Goal: Information Seeking & Learning: Understand process/instructions

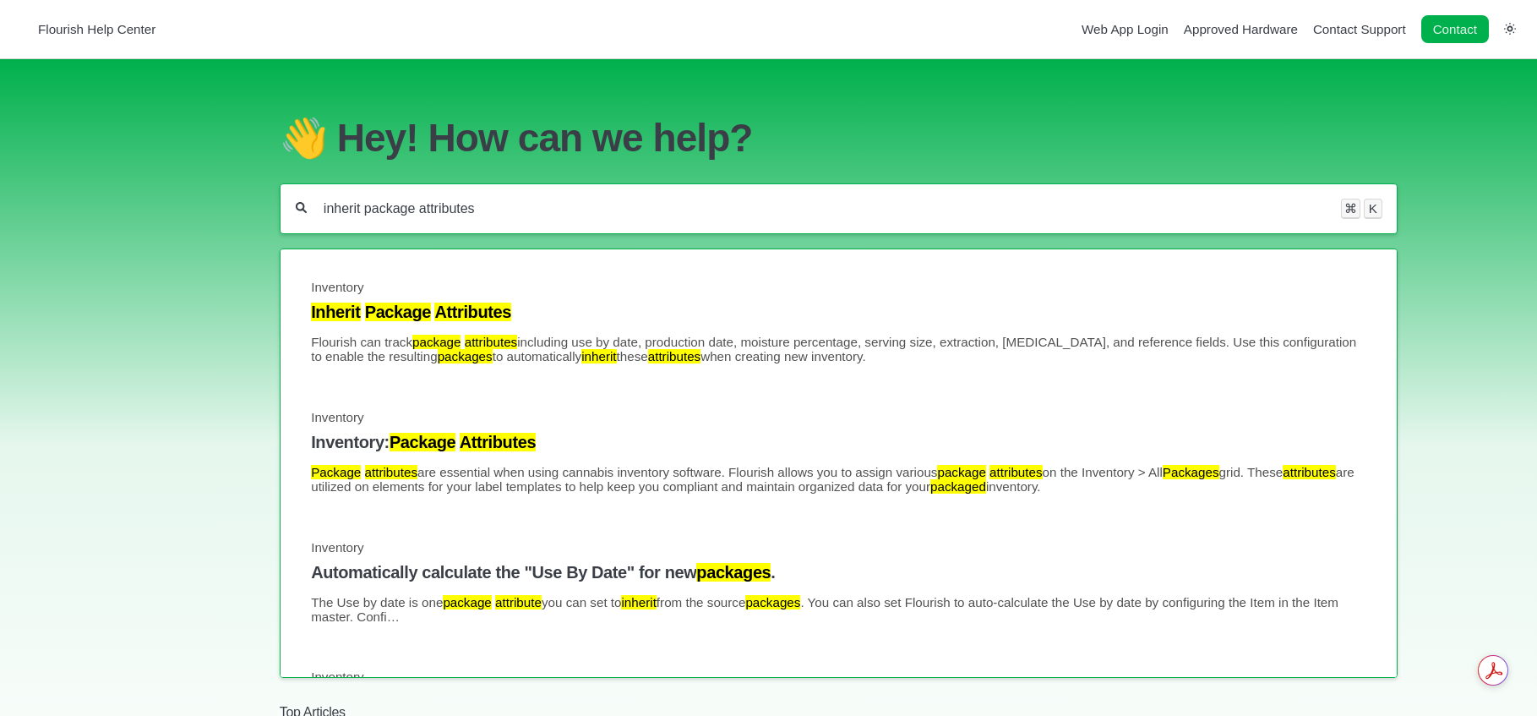
type input "inherit package attributes"
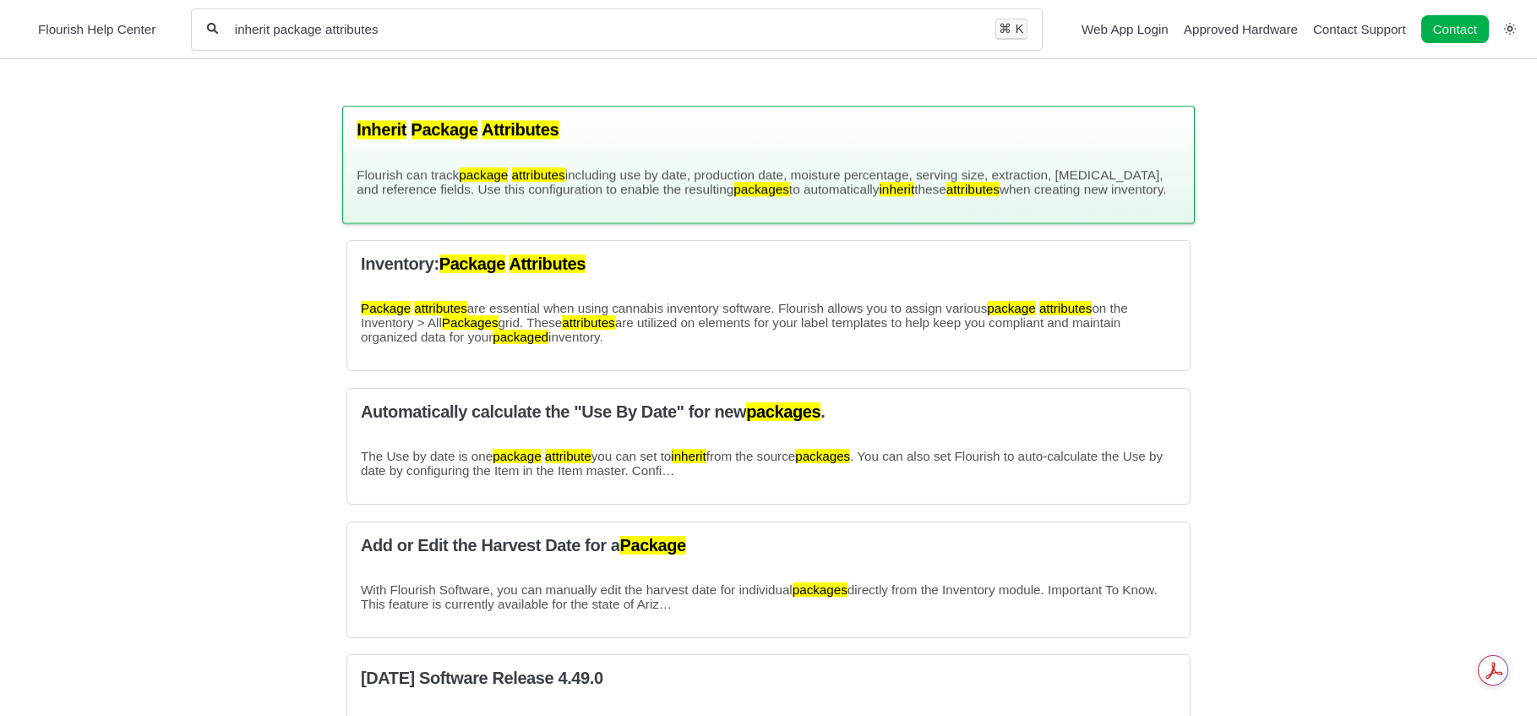
click at [536, 132] on mark "Attributes" at bounding box center [520, 129] width 77 height 19
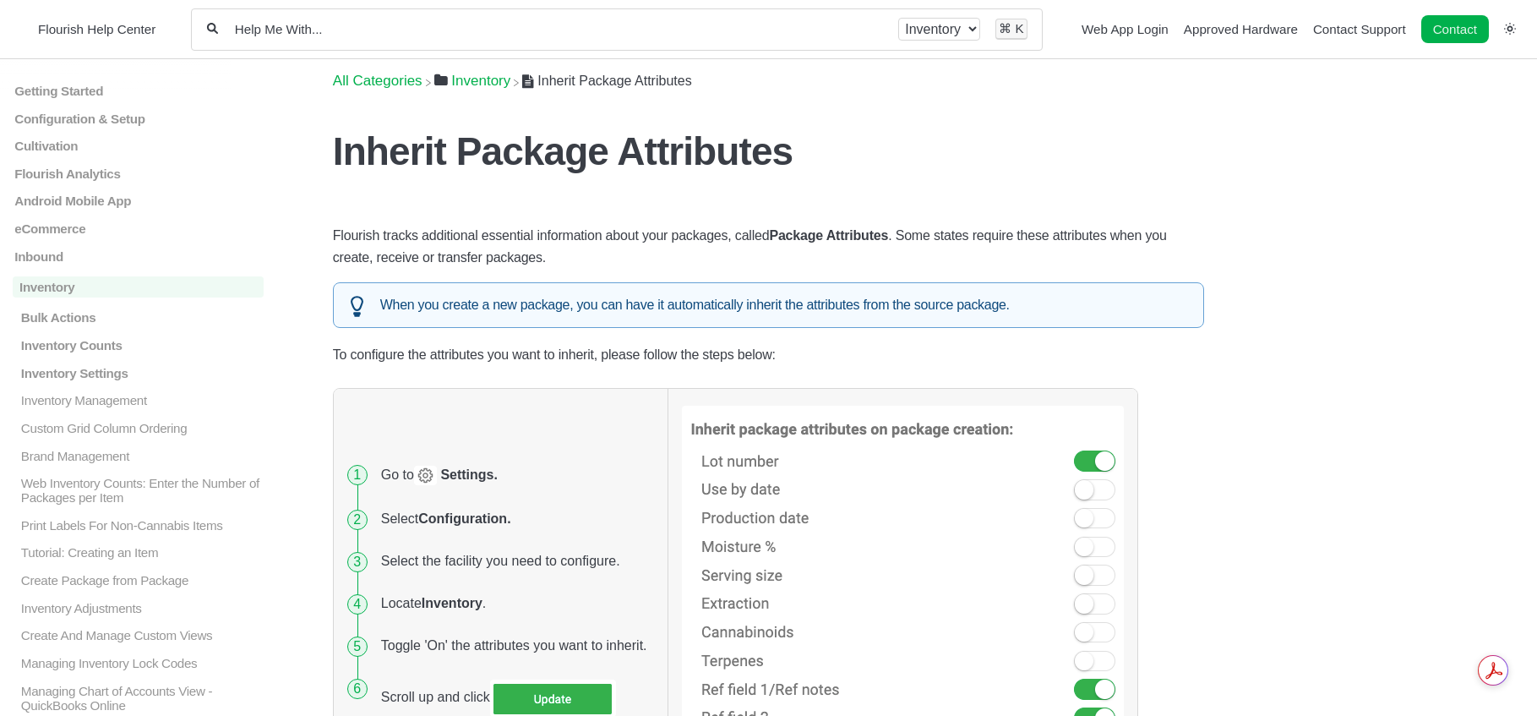
click at [858, 170] on h1 "Inherit Package Attributes" at bounding box center [768, 151] width 871 height 46
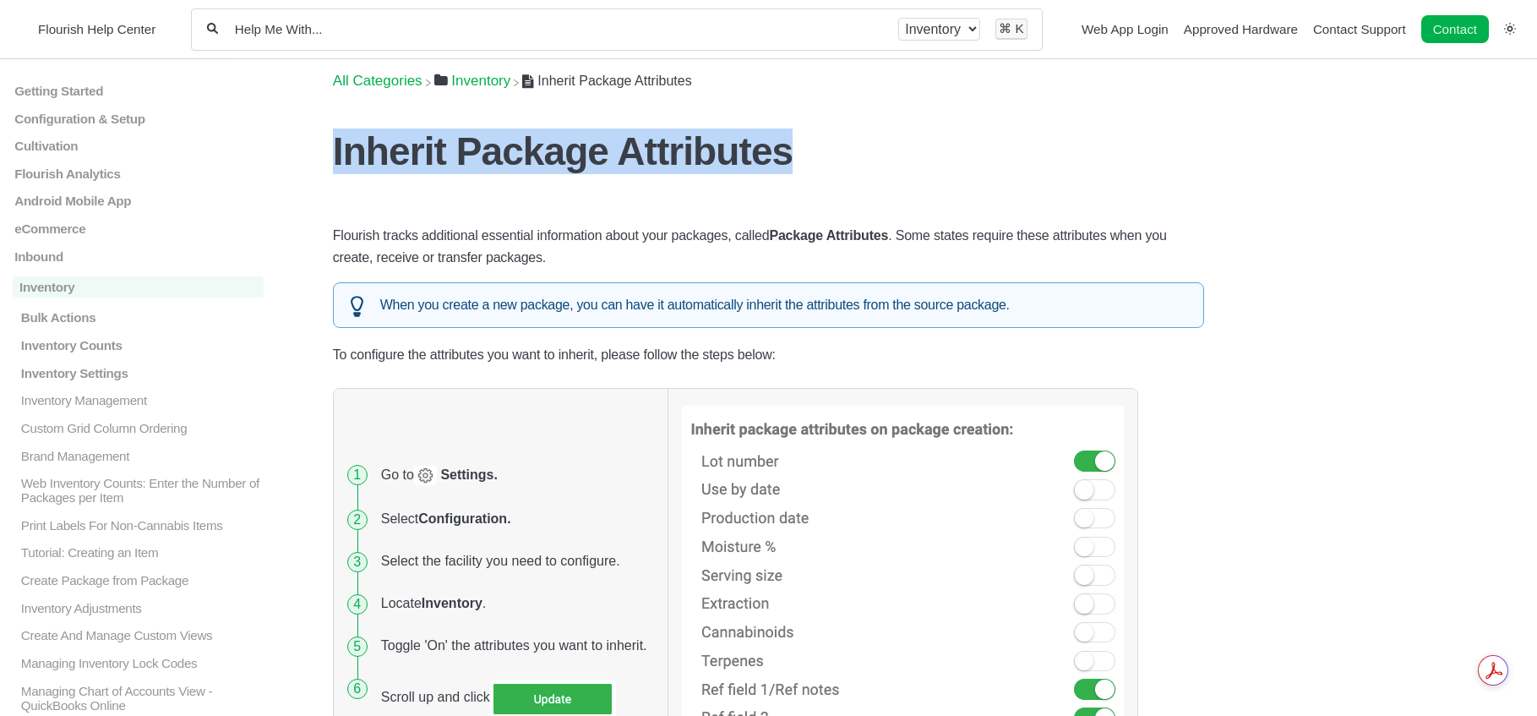
drag, startPoint x: 816, startPoint y: 157, endPoint x: 337, endPoint y: 150, distance: 479.1
click at [337, 150] on h1 "Inherit Package Attributes" at bounding box center [768, 151] width 871 height 46
copy h1 "Inherit Package Attributes"
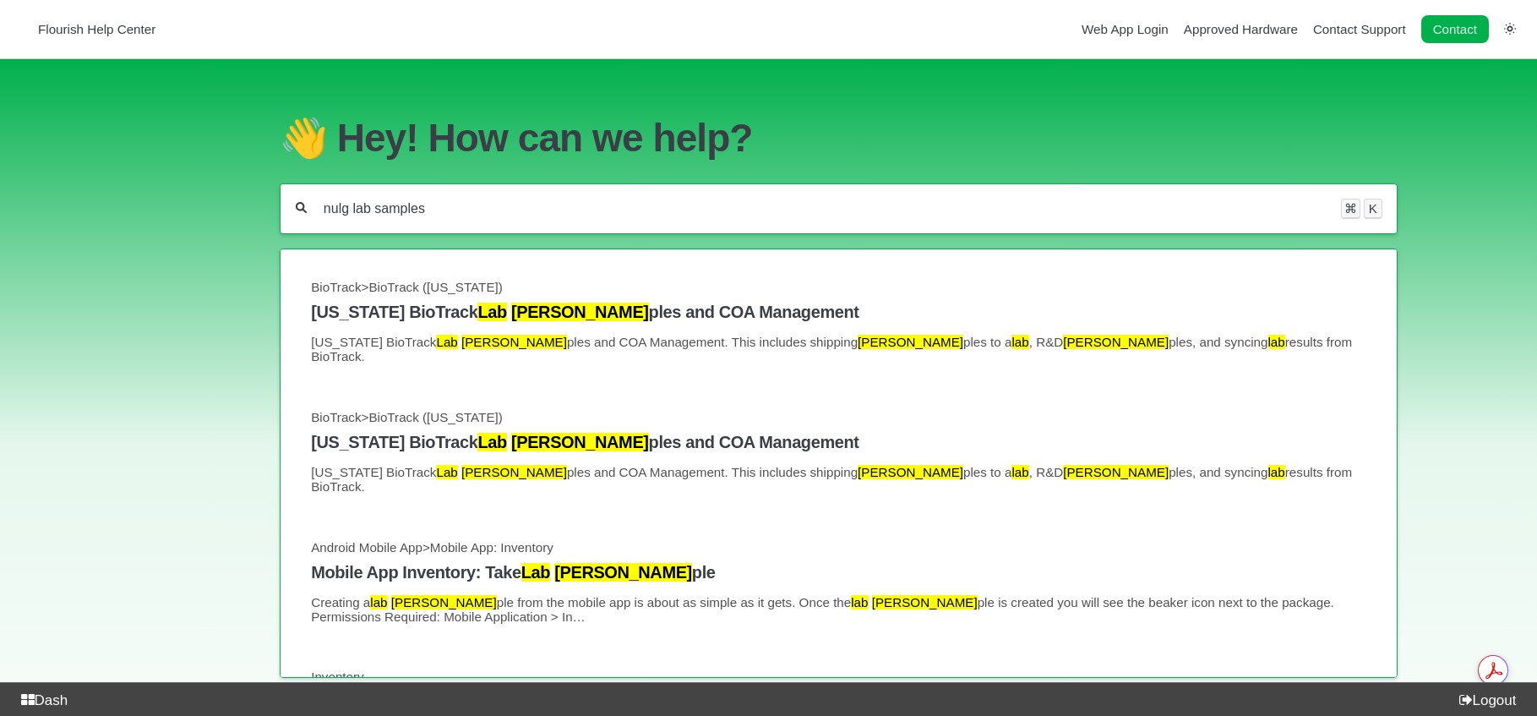
type input "nulg lab samples"
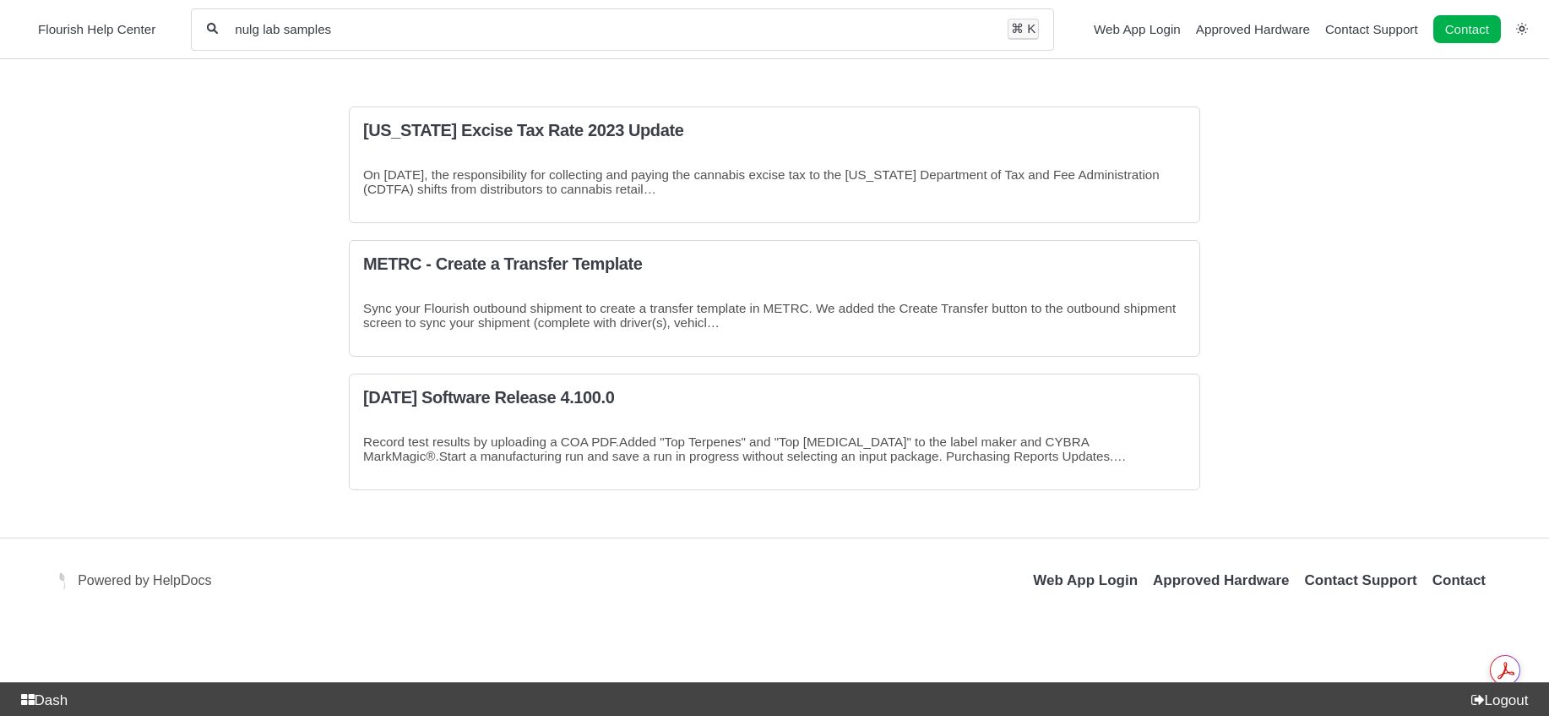
click at [251, 27] on input "nulg lab samples" at bounding box center [612, 29] width 759 height 16
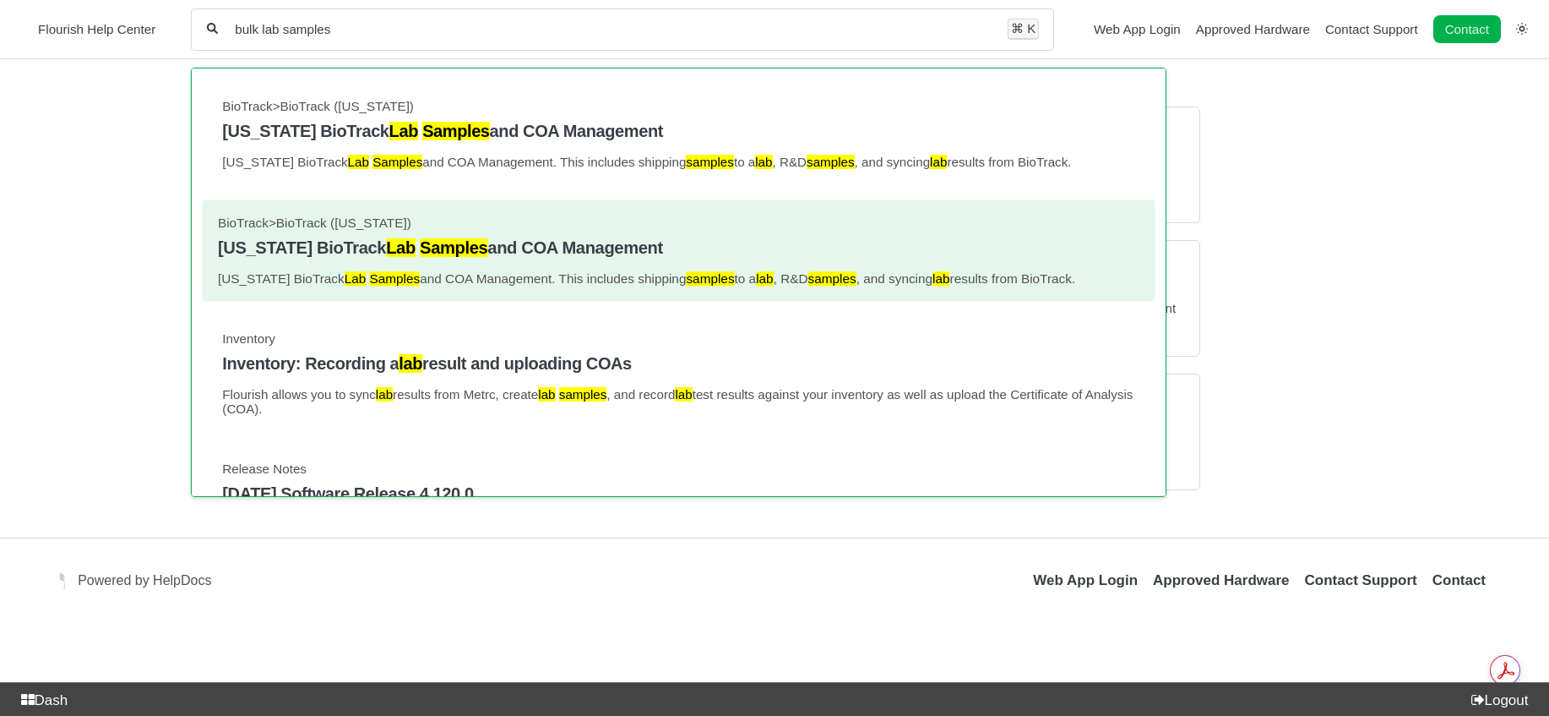
type input "bulk lab samples"
click at [426, 261] on link "BioTrack > BioTrack (Florida) Florida BioTrack Lab Samples and COA Management F…" at bounding box center [679, 250] width 922 height 70
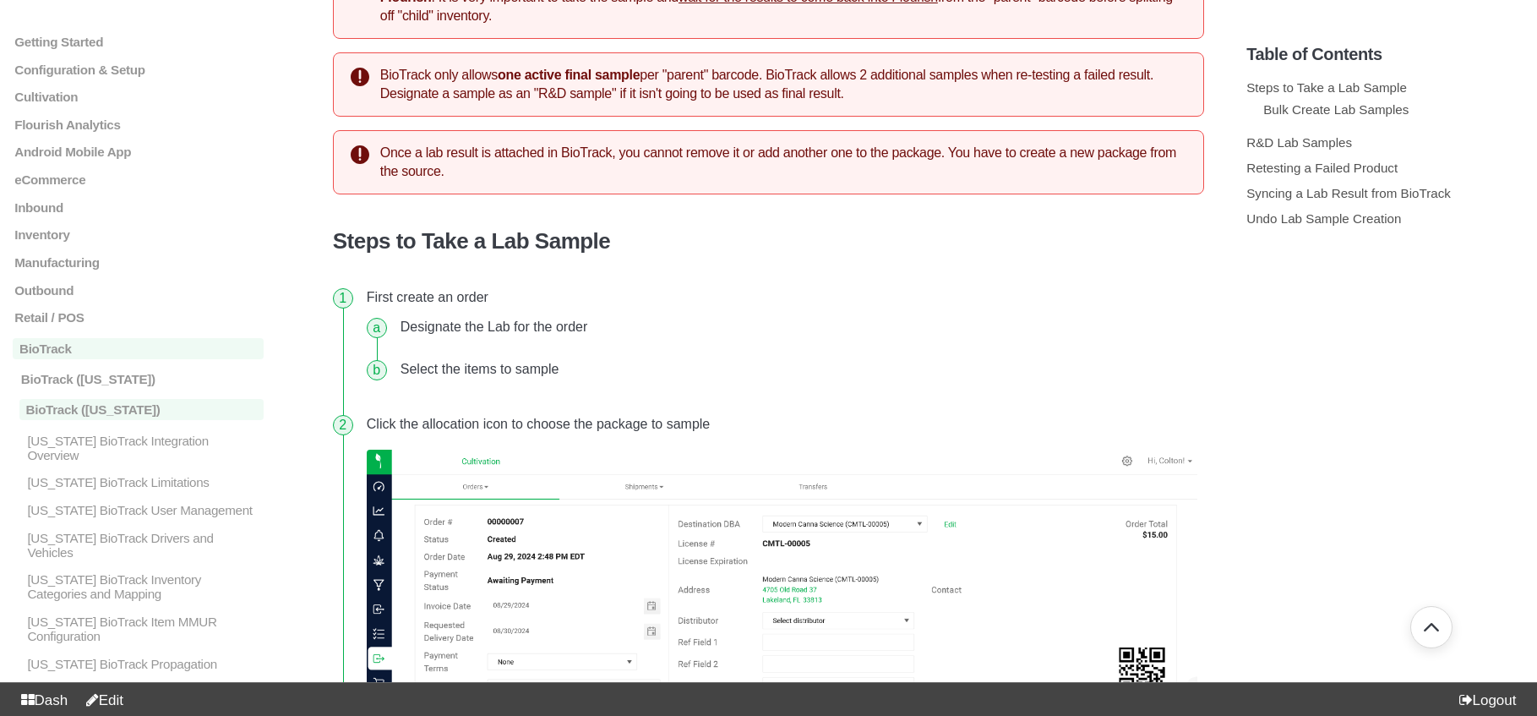
scroll to position [584, 0]
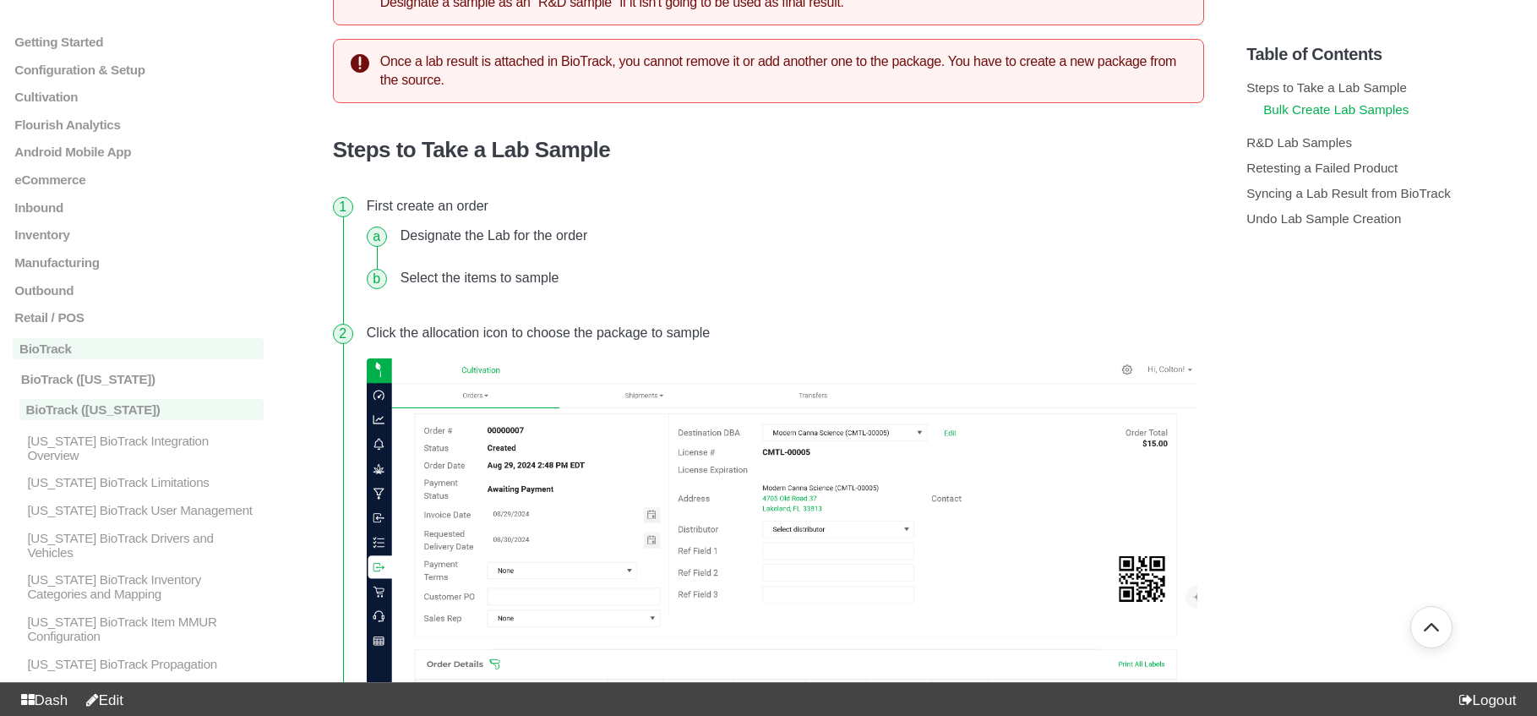
click at [1352, 106] on link "Bulk Create Lab Samples" at bounding box center [1335, 109] width 145 height 14
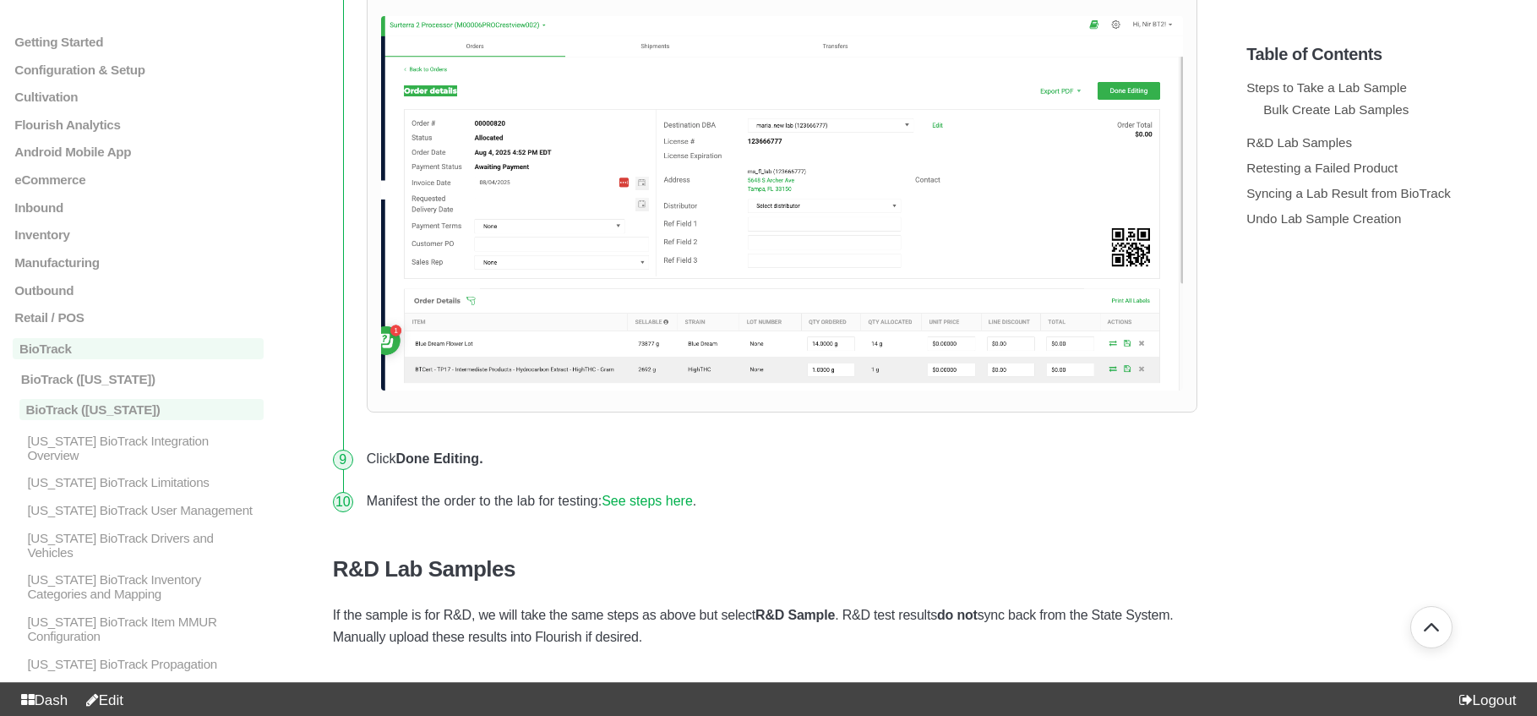
scroll to position [3927, 0]
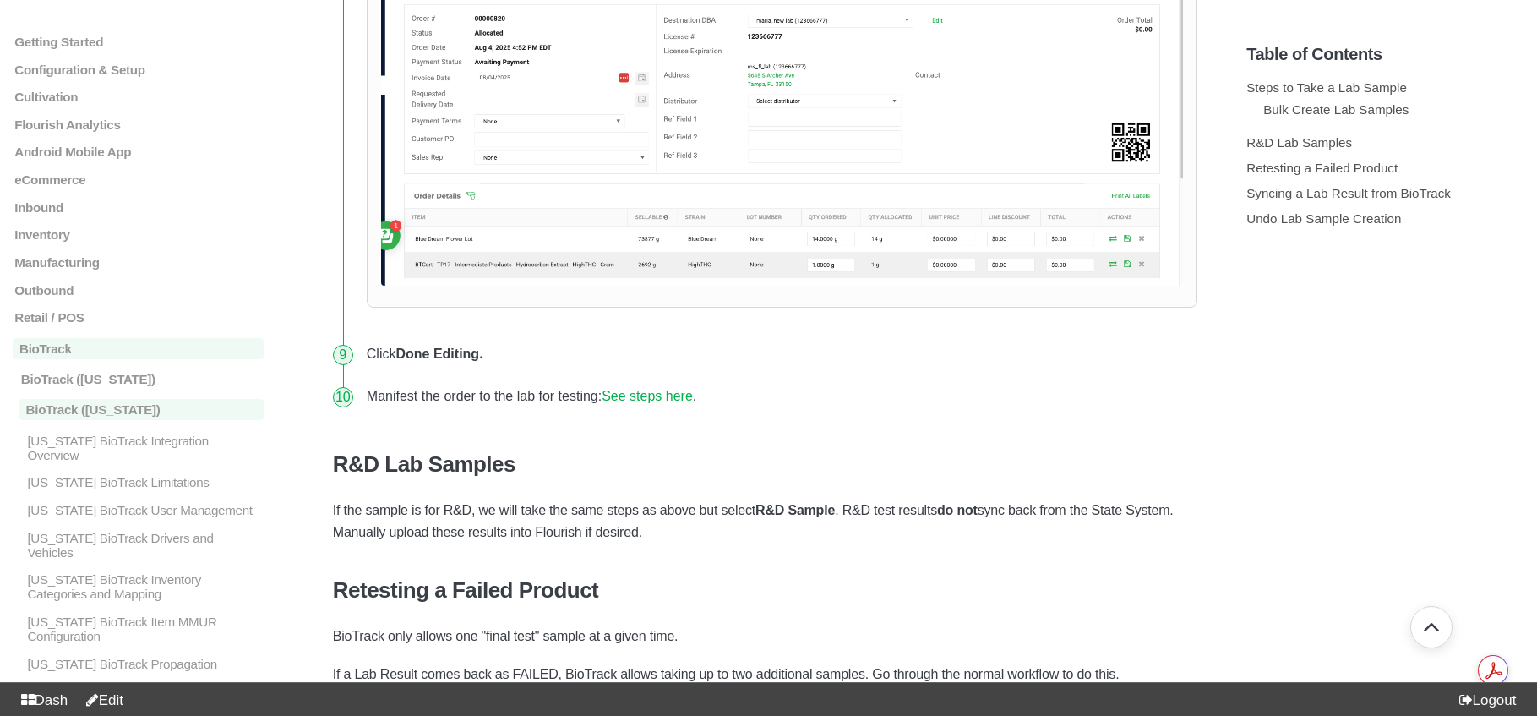
click at [123, 698] on link "Edit" at bounding box center [101, 700] width 45 height 16
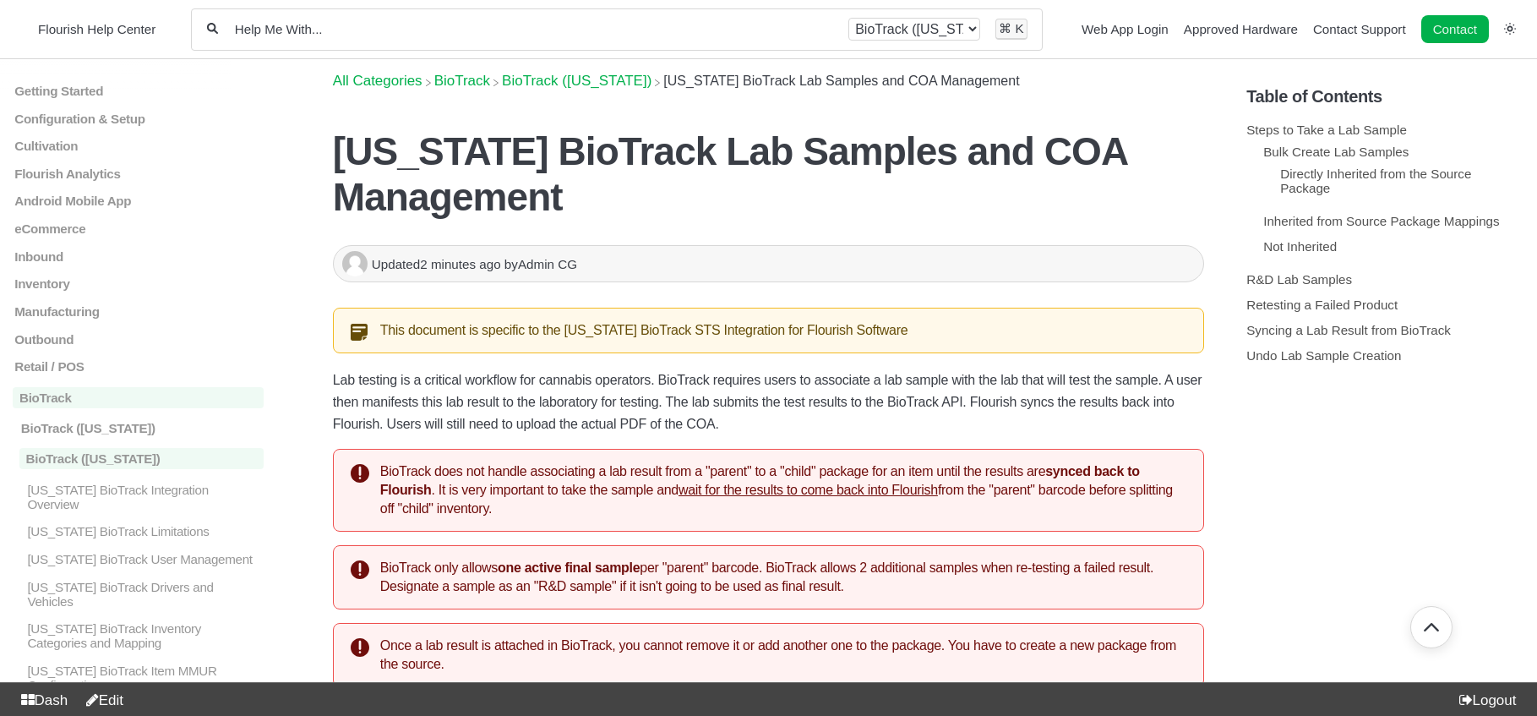
scroll to position [3927, 0]
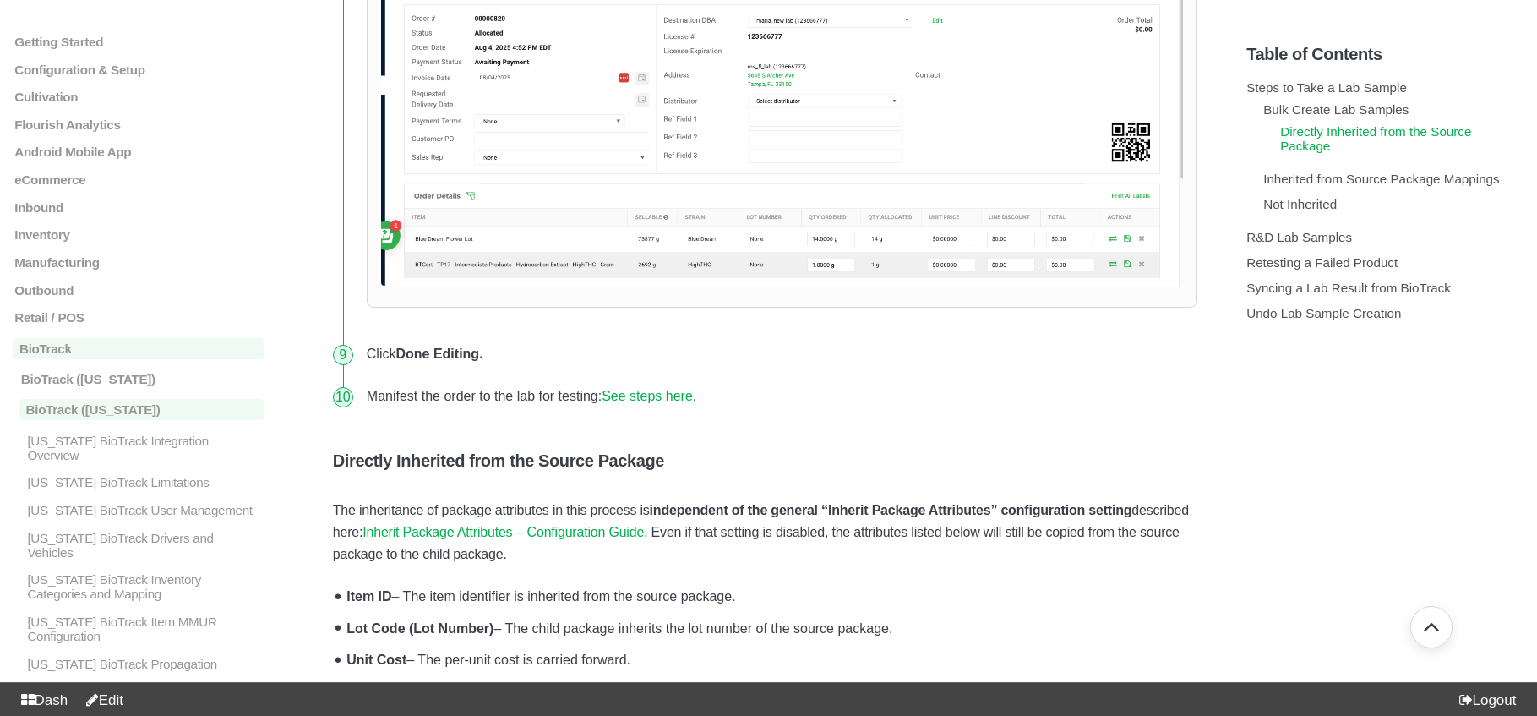
click at [1330, 131] on link "Directly Inherited from the Source Package" at bounding box center [1375, 138] width 191 height 29
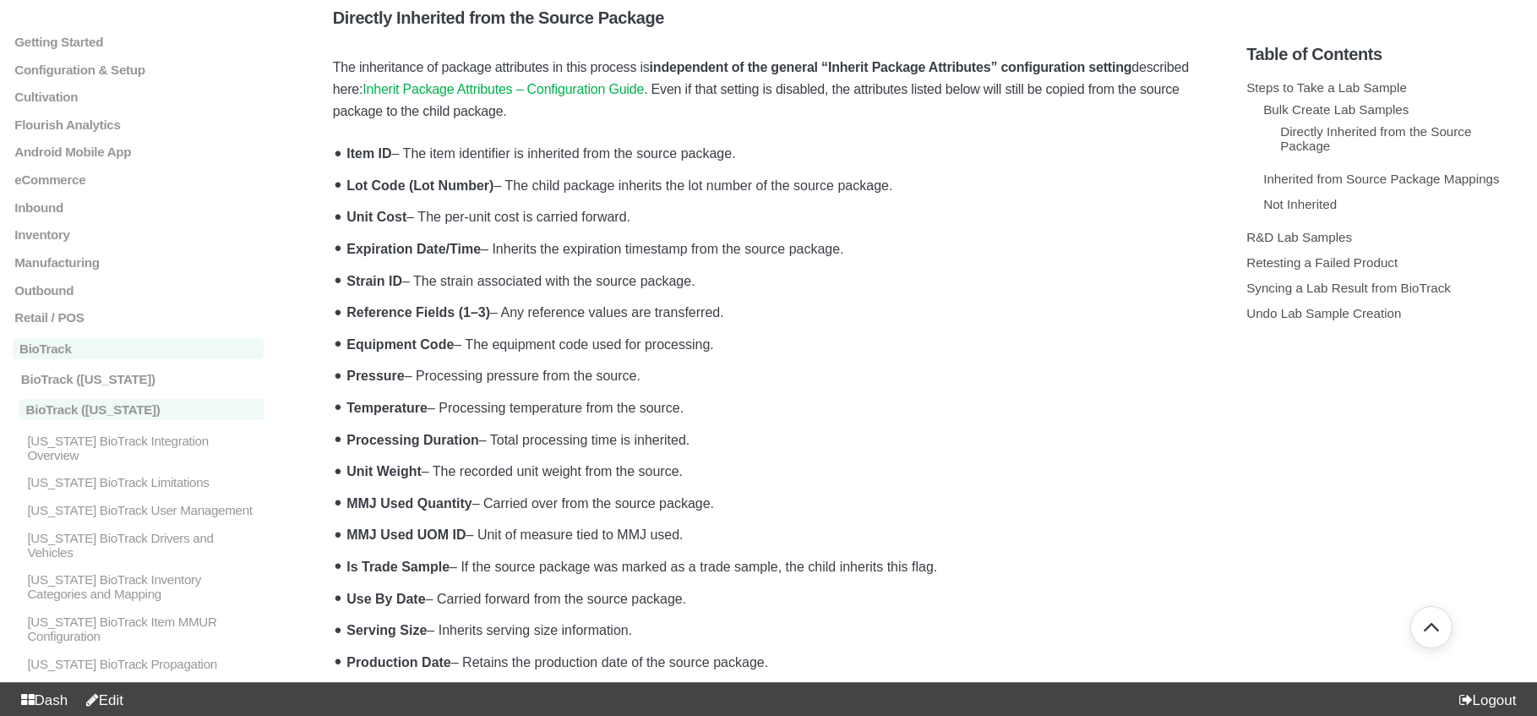
scroll to position [4368, 0]
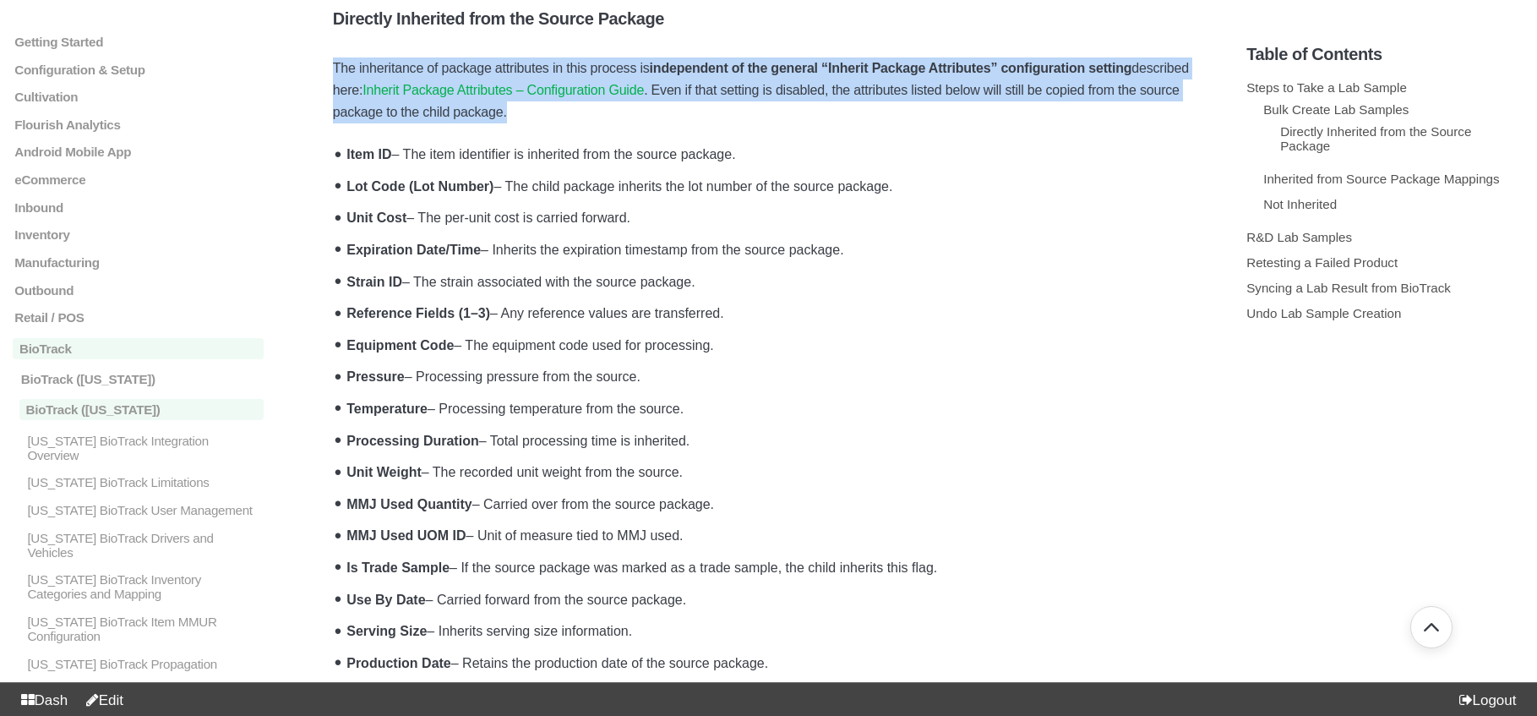
drag, startPoint x: 335, startPoint y: 78, endPoint x: 624, endPoint y: 124, distance: 292.6
click at [624, 123] on p "The inheritance of package attributes in this process is independent of the gen…" at bounding box center [768, 90] width 871 height 66
copy p "The inheritance of package attributes in this process is independent of the gen…"
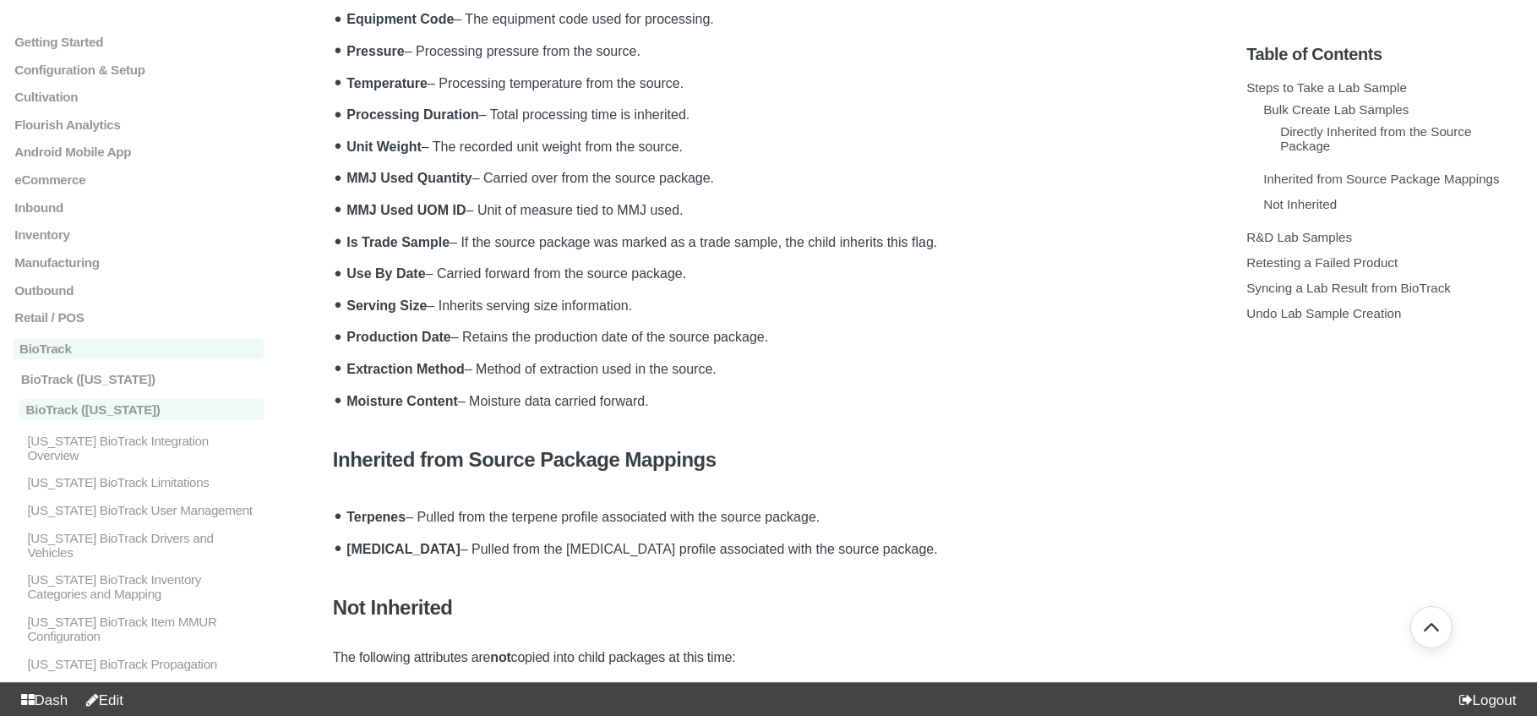
scroll to position [4885, 0]
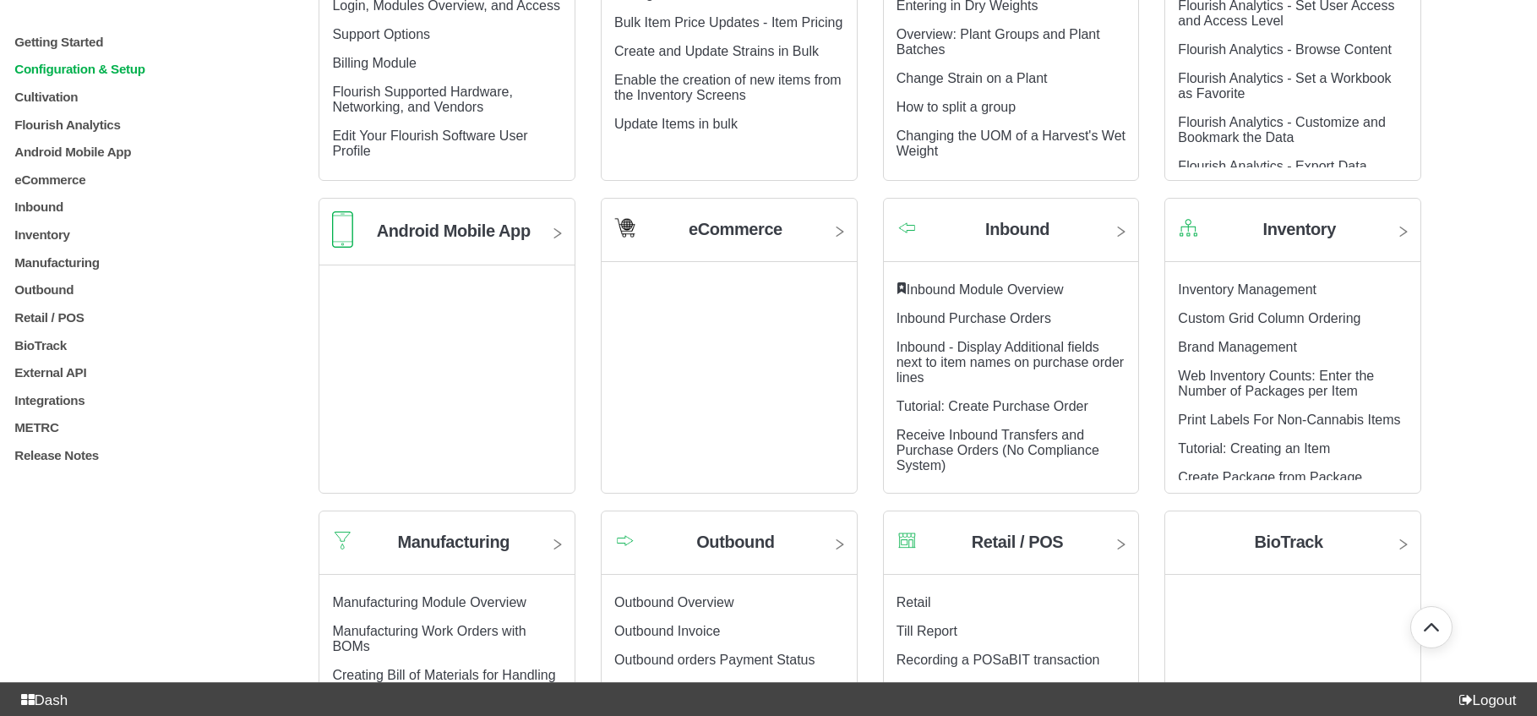
scroll to position [823, 0]
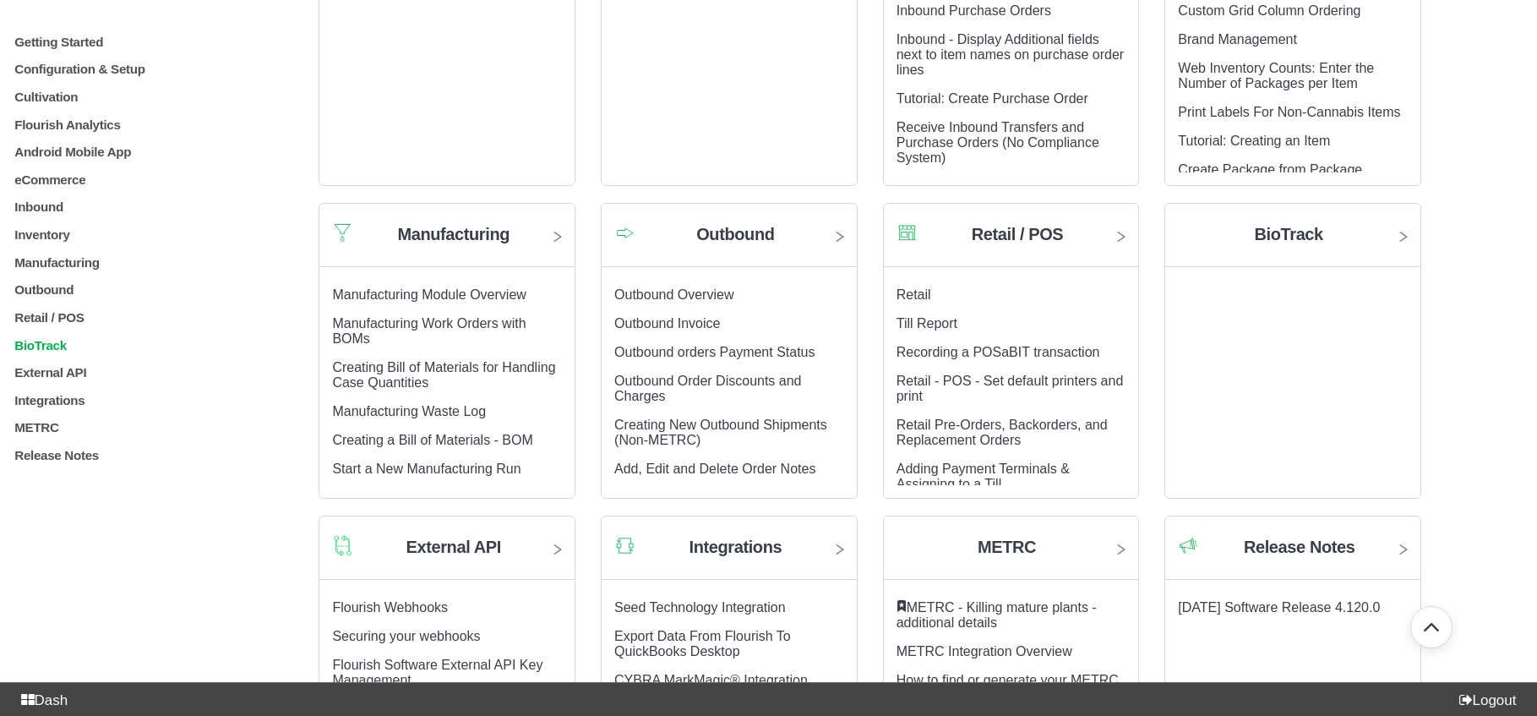
click at [56, 348] on p "BioTrack" at bounding box center [138, 344] width 251 height 14
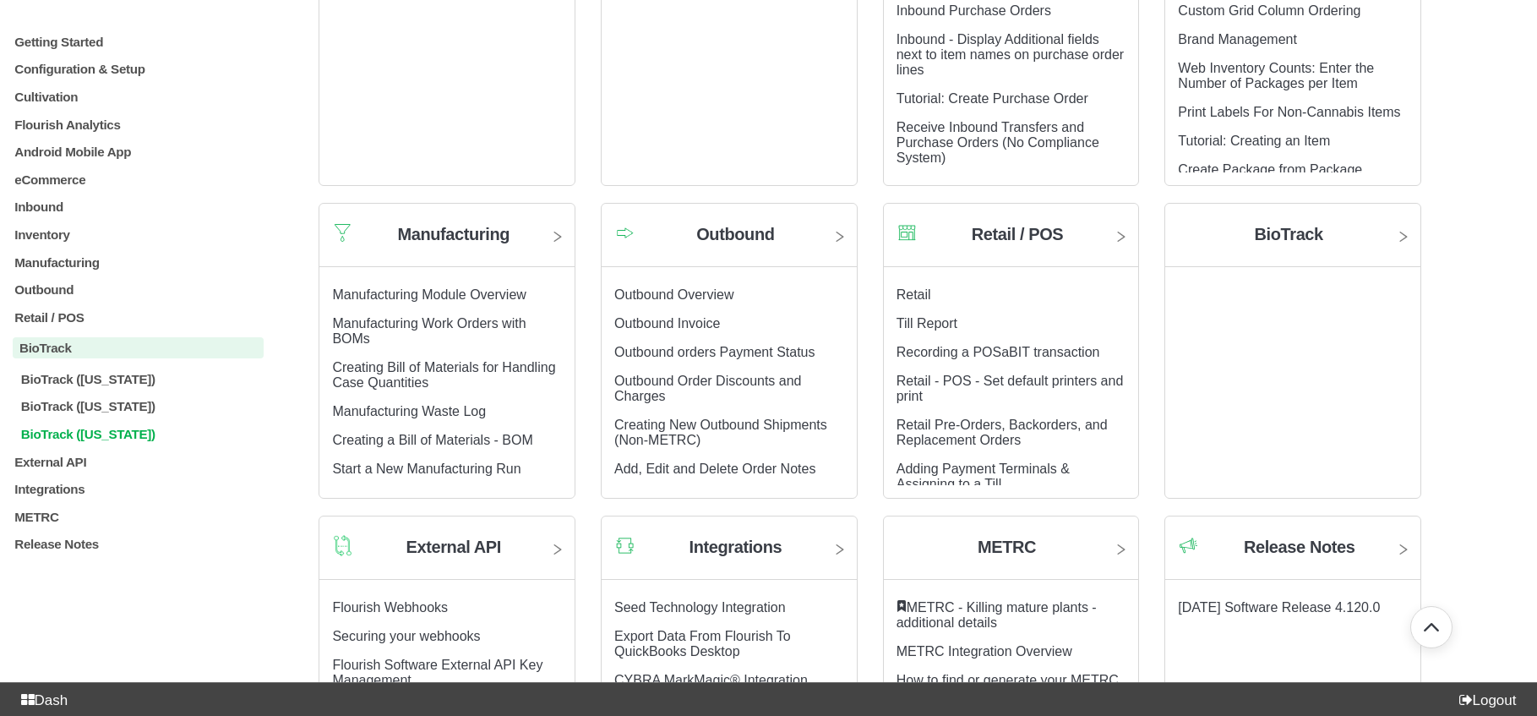
click at [103, 441] on p "BioTrack ([US_STATE])" at bounding box center [141, 434] width 245 height 14
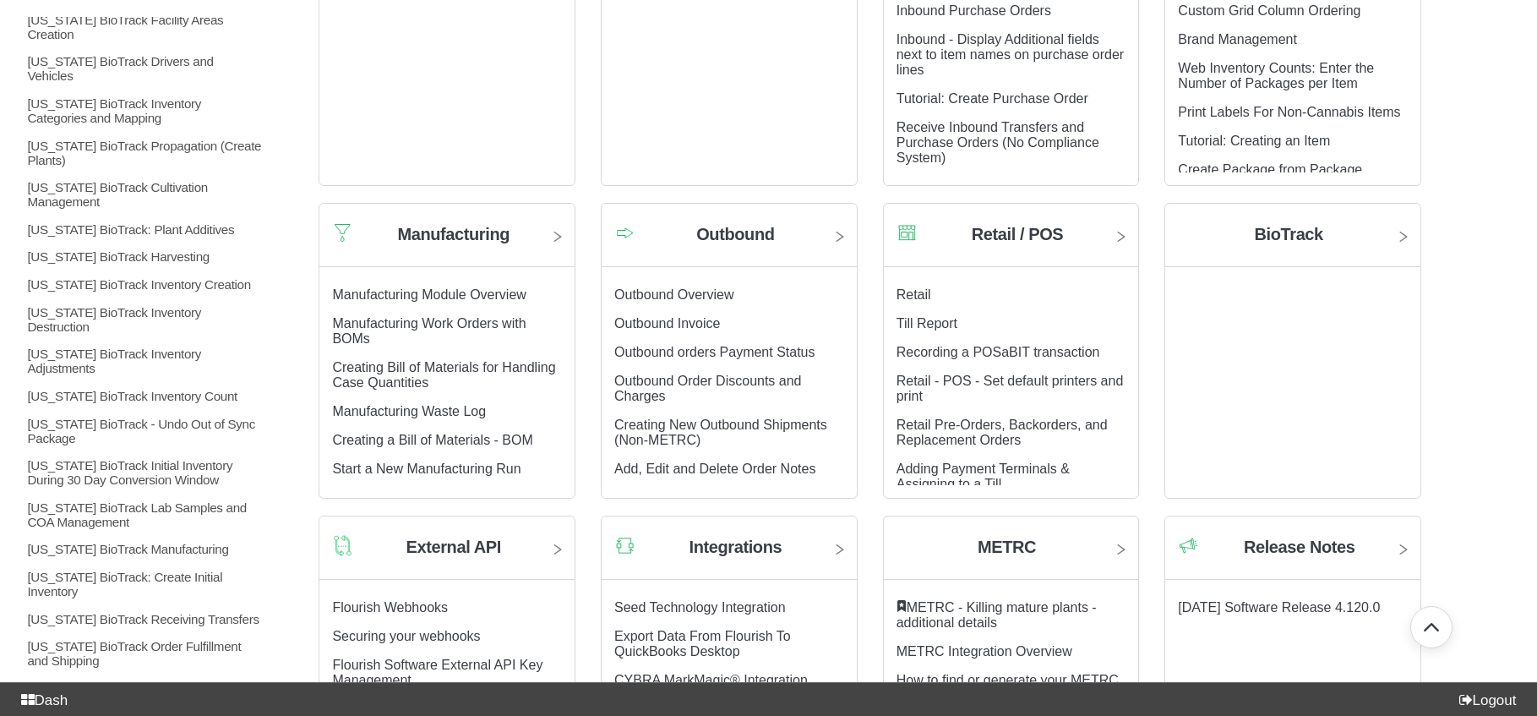
scroll to position [583, 0]
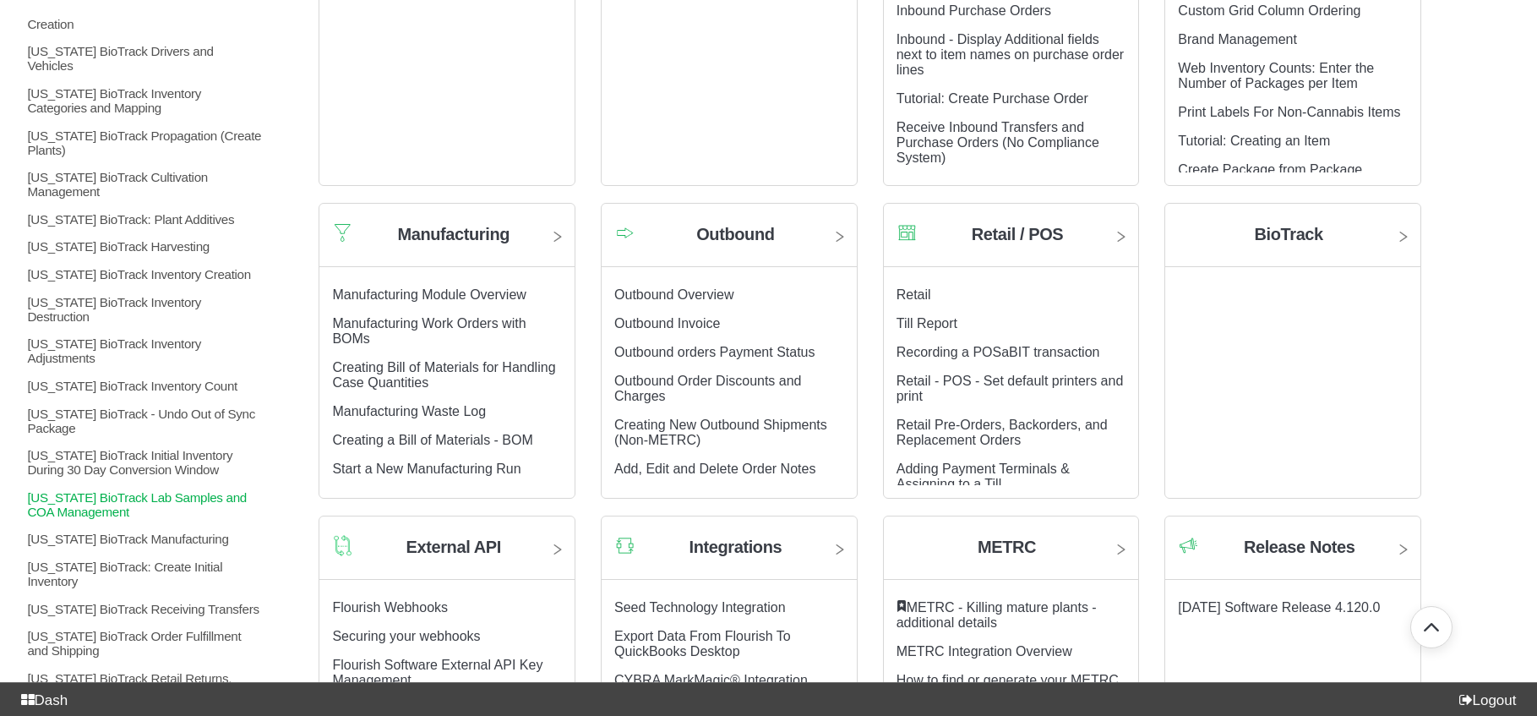
click at [187, 497] on p "[US_STATE] BioTrack Lab Samples and COA Management" at bounding box center [144, 503] width 238 height 29
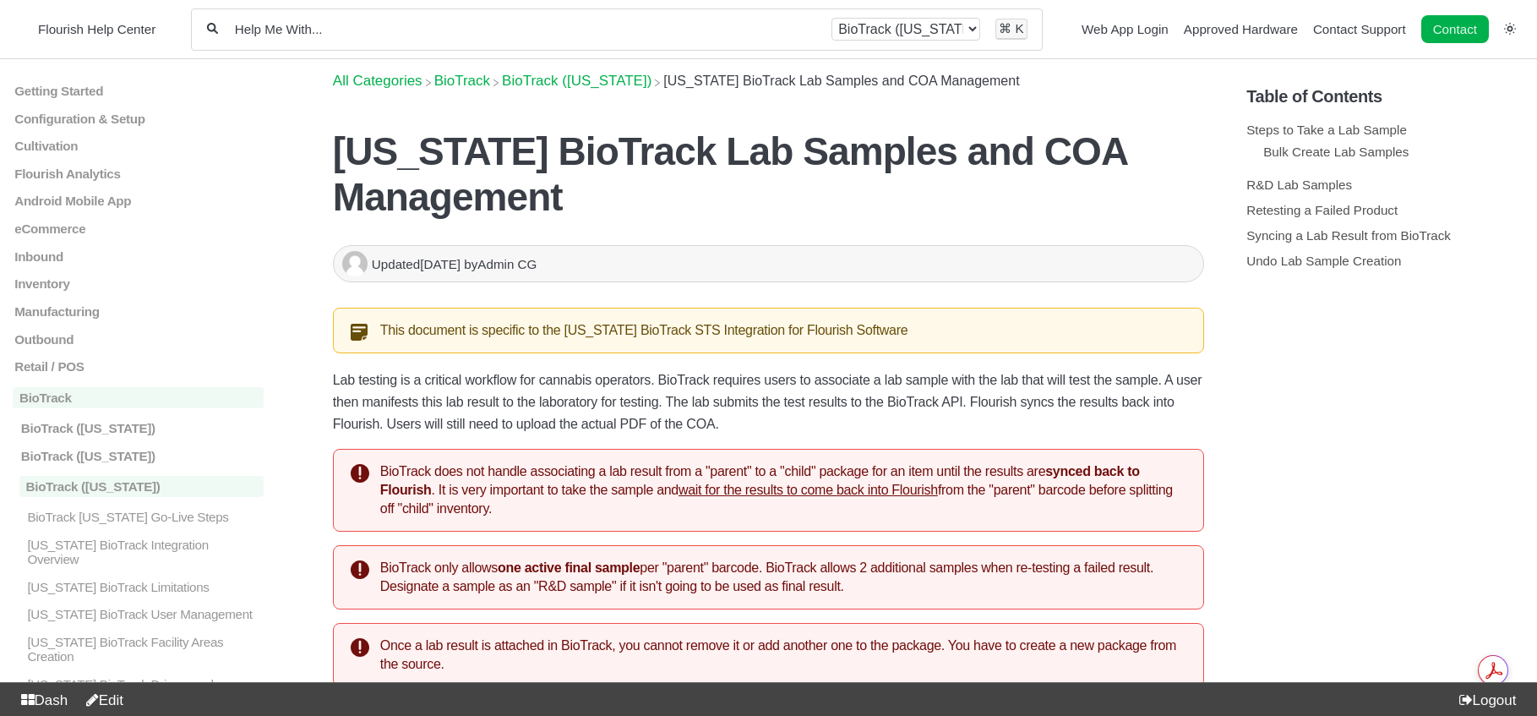
click at [112, 702] on link "Edit" at bounding box center [101, 700] width 45 height 16
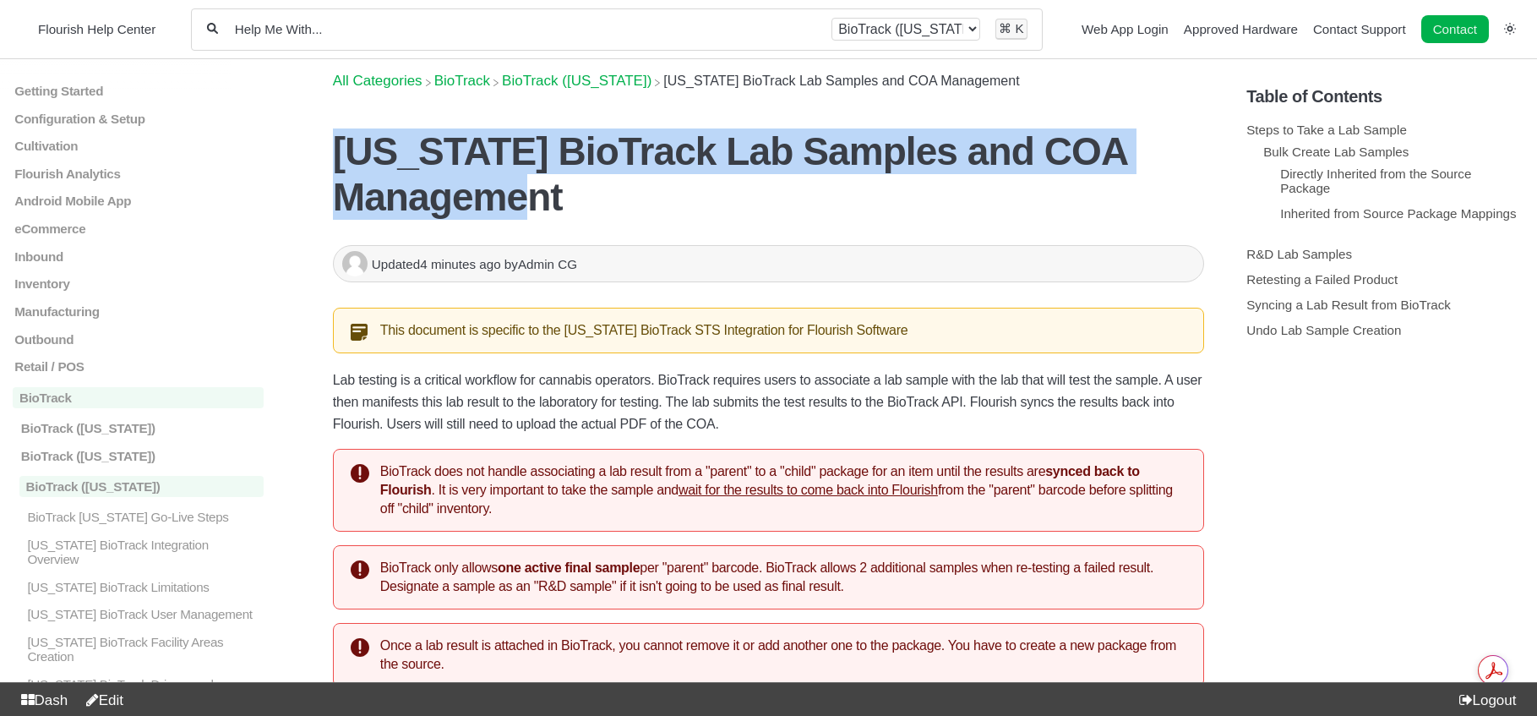
drag, startPoint x: 338, startPoint y: 155, endPoint x: 613, endPoint y: 188, distance: 277.4
click at [613, 188] on h1 "[US_STATE] BioTrack Lab Samples and COA Management" at bounding box center [768, 173] width 871 height 91
copy h1 "[US_STATE] BioTrack Lab Samples and COA Management"
click at [550, 139] on h1 "New York BioTrack Lab Samples and COA Management" at bounding box center [768, 173] width 871 height 91
drag, startPoint x: 502, startPoint y: 150, endPoint x: 672, endPoint y: 220, distance: 183.7
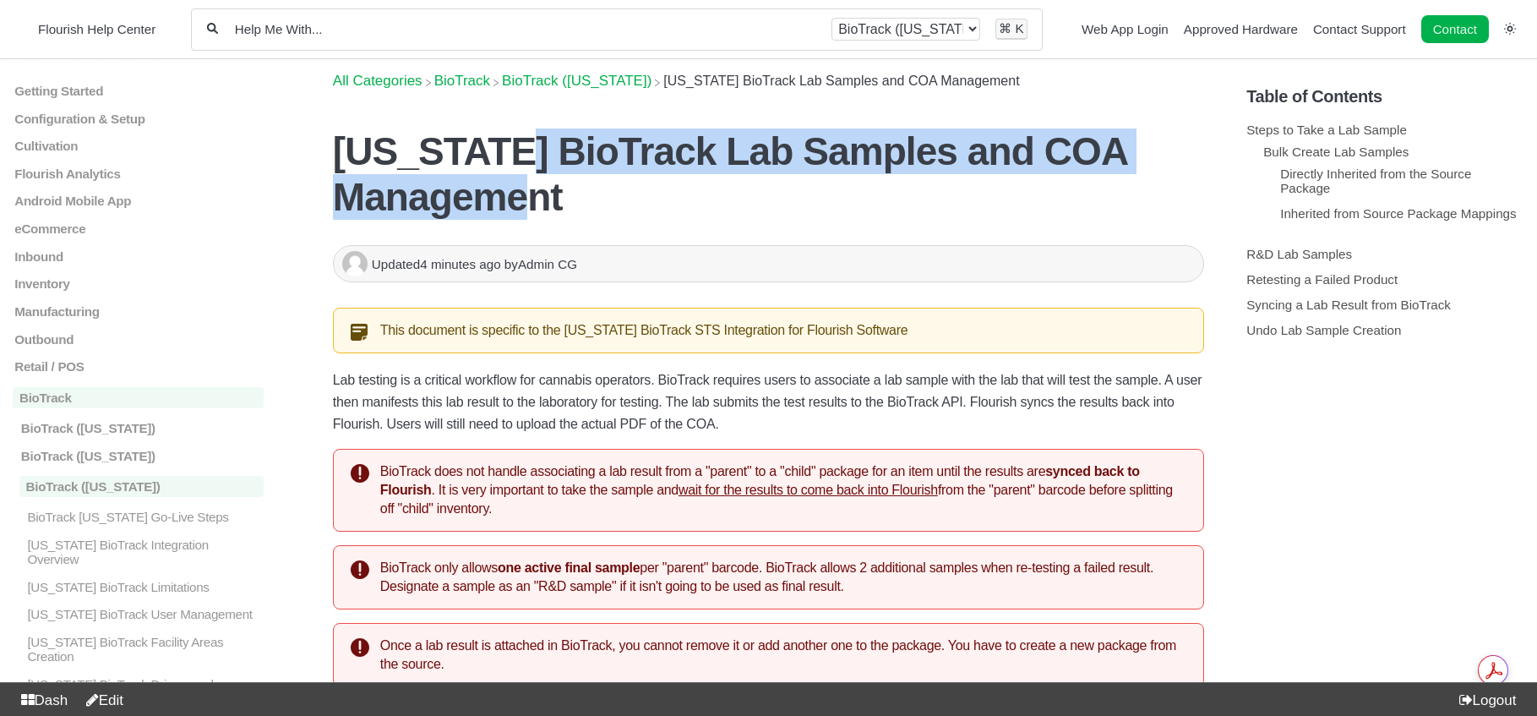
click at [672, 220] on header "New York BioTrack Lab Samples and COA Management New York BioTrack Lab Samples …" at bounding box center [768, 174] width 871 height 142
copy h1 "BioTrack Lab Samples and COA Management"
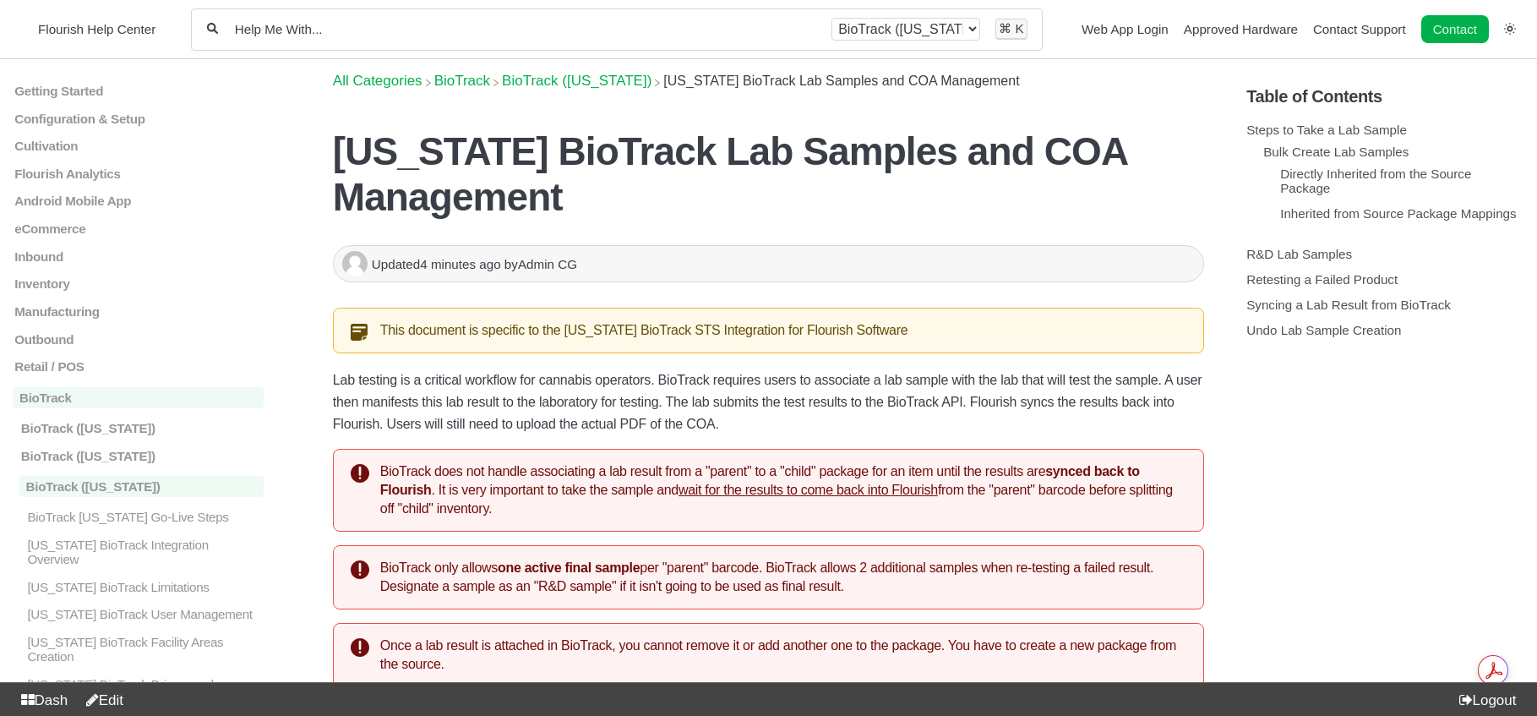
click at [362, 43] on div "All categories BioTrack BioTrack (New York) ⌘ K" at bounding box center [617, 29] width 852 height 42
click at [357, 39] on div "All categories BioTrack BioTrack (New York) ⌘ K" at bounding box center [617, 29] width 852 height 42
click at [351, 35] on input "Help Me With..." at bounding box center [524, 29] width 583 height 16
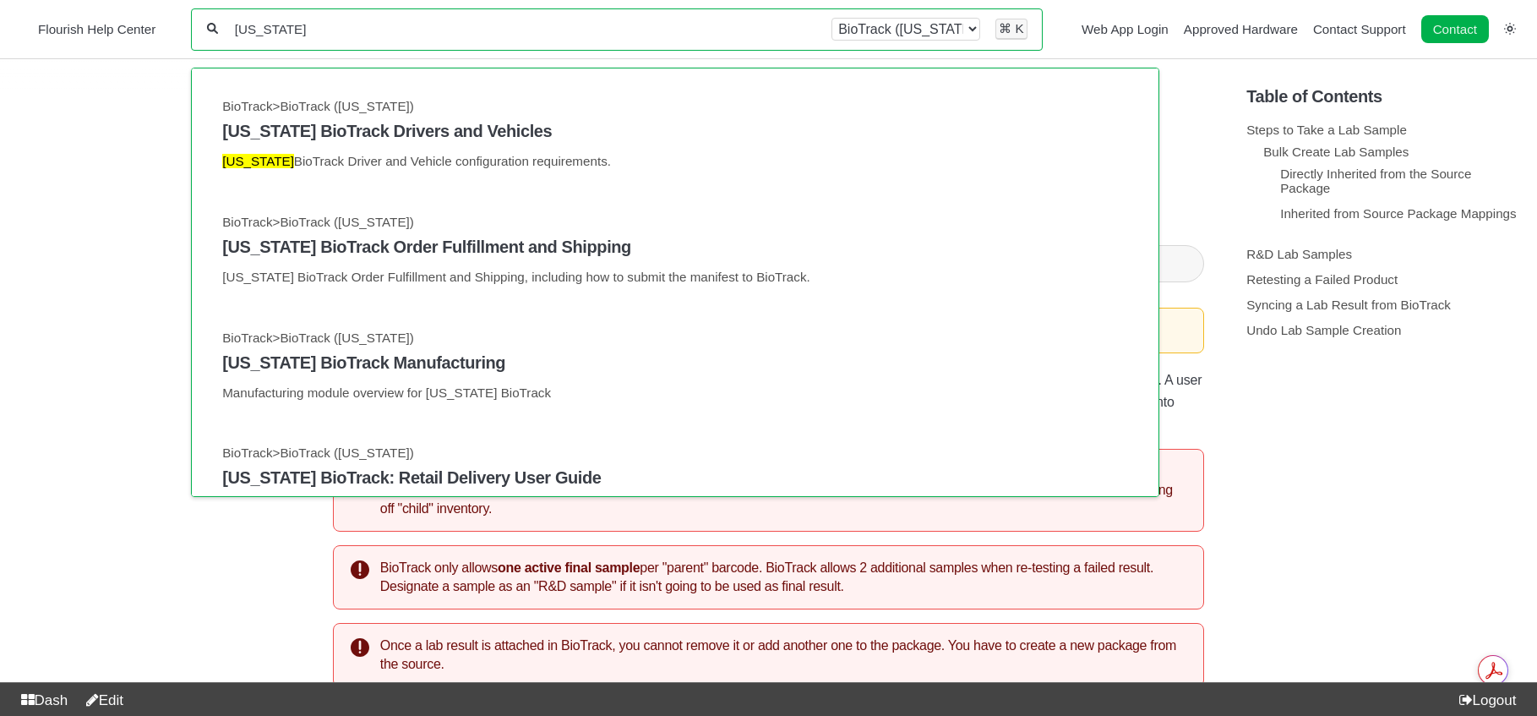
paste input "BioTrack Lab Samples and COA Management"
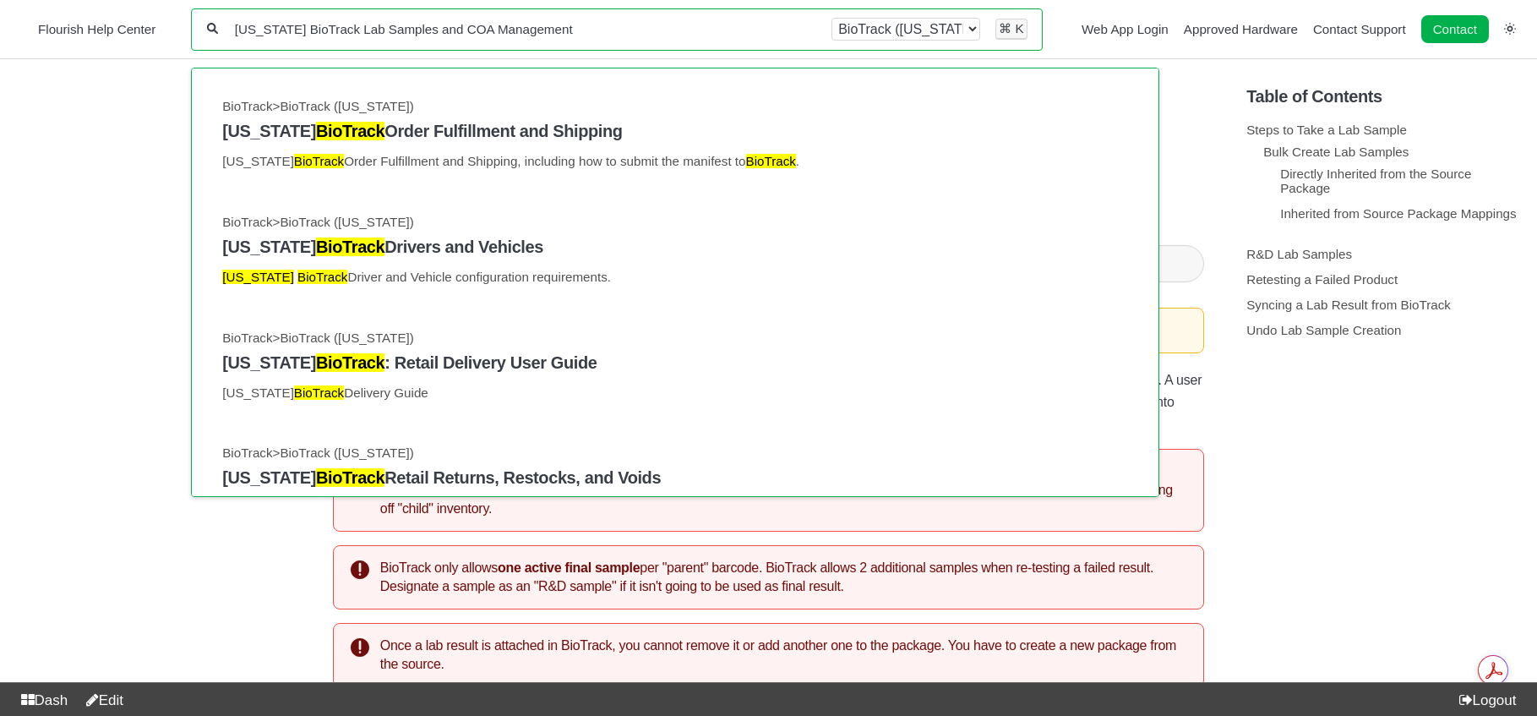
type input "[US_STATE] BioTrack Lab Samples and COA Management"
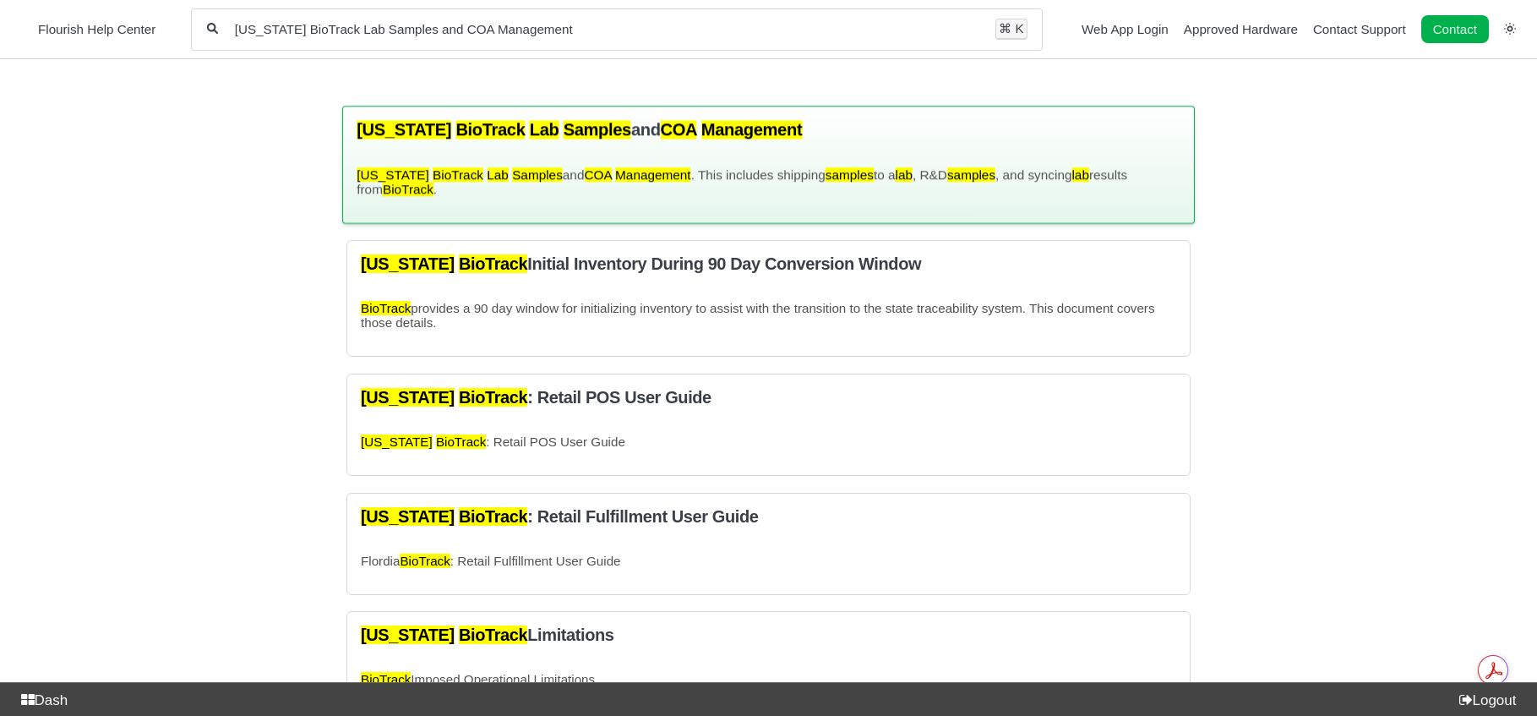
click at [416, 143] on div "[US_STATE] BioTrack Lab Samples and COA Management [US_STATE] BioTrack Lab Samp…" at bounding box center [768, 164] width 852 height 117
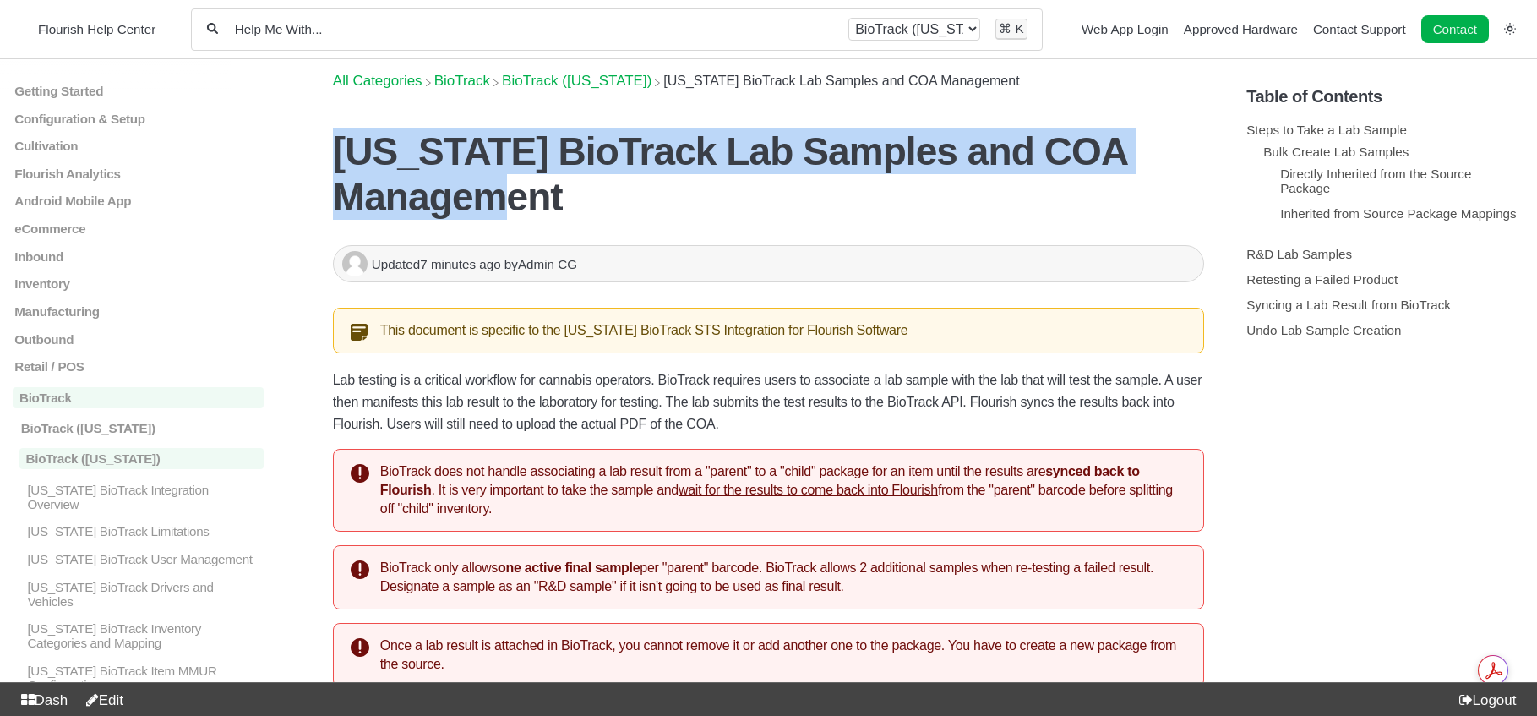
drag, startPoint x: 340, startPoint y: 144, endPoint x: 616, endPoint y: 210, distance: 283.0
click at [616, 210] on h1 "[US_STATE] BioTrack Lab Samples and COA Management" at bounding box center [768, 173] width 871 height 91
copy h1 "[US_STATE] BioTrack Lab Samples and COA Management"
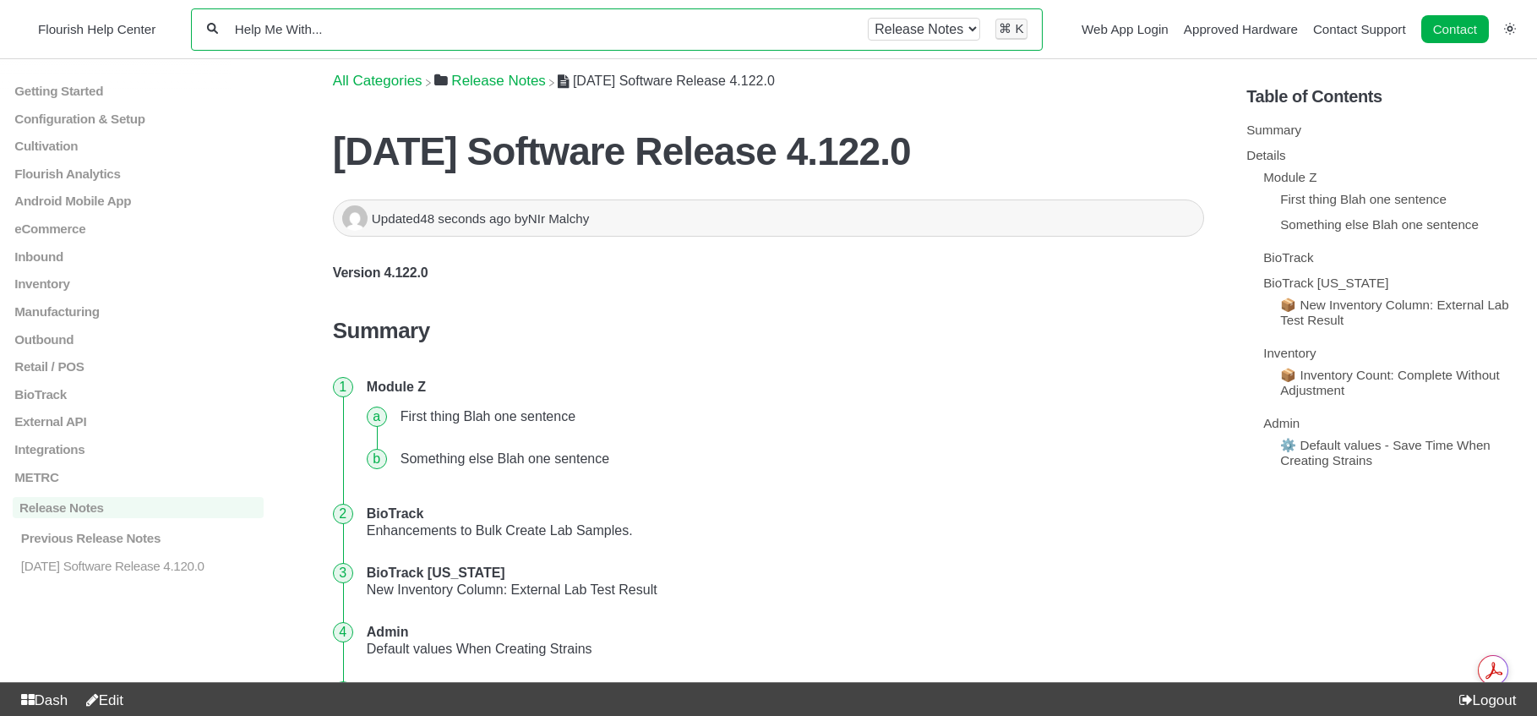
click at [657, 21] on input "Help Me With..." at bounding box center [542, 29] width 619 height 16
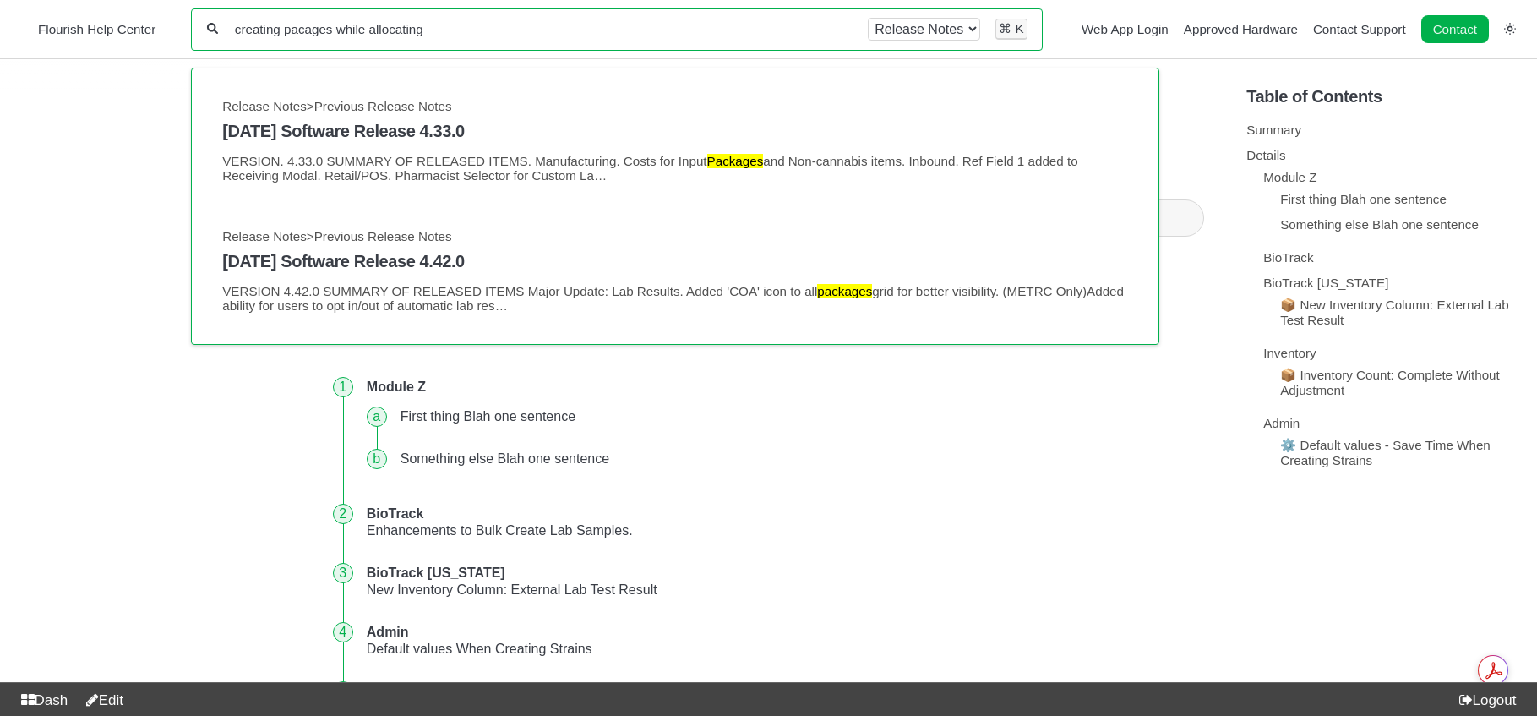
type input "creating pacages while allocating"
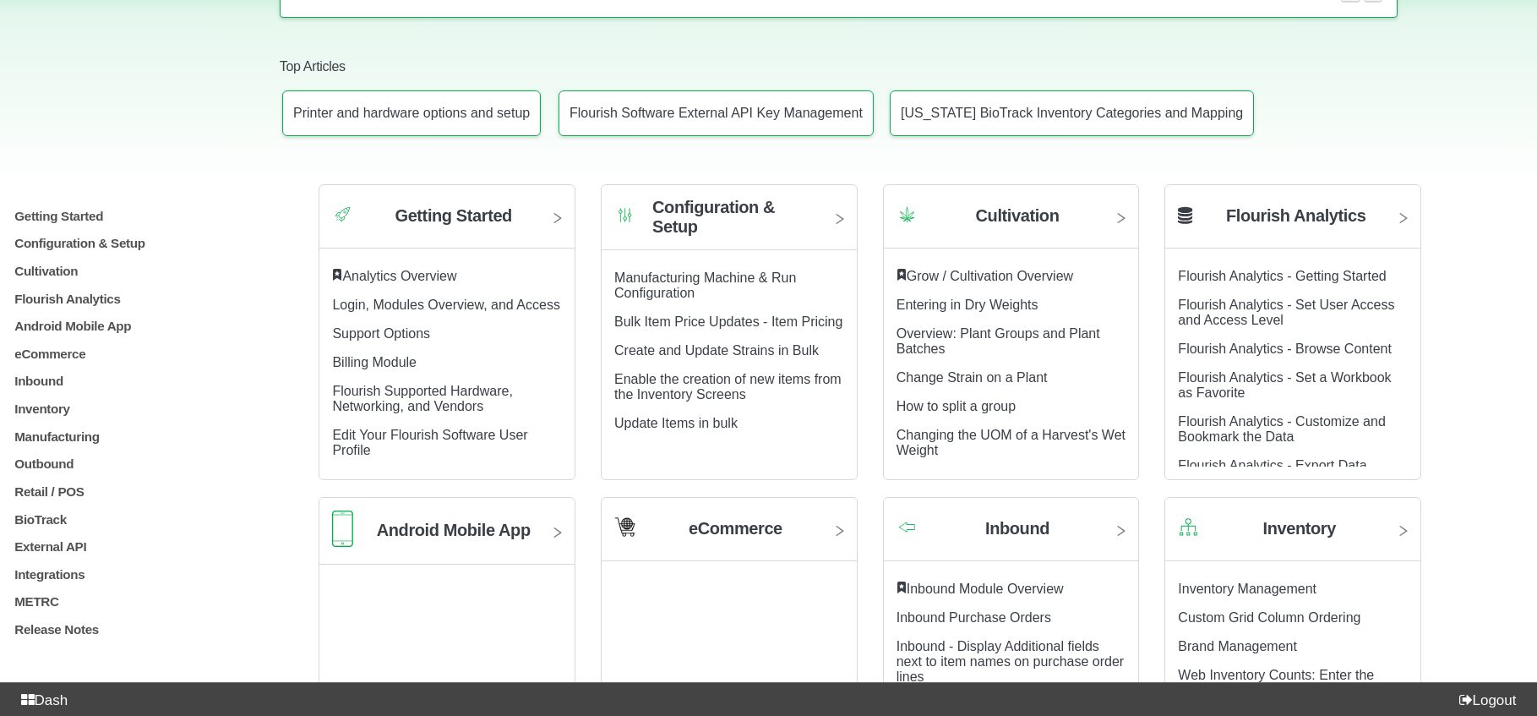
scroll to position [599, 0]
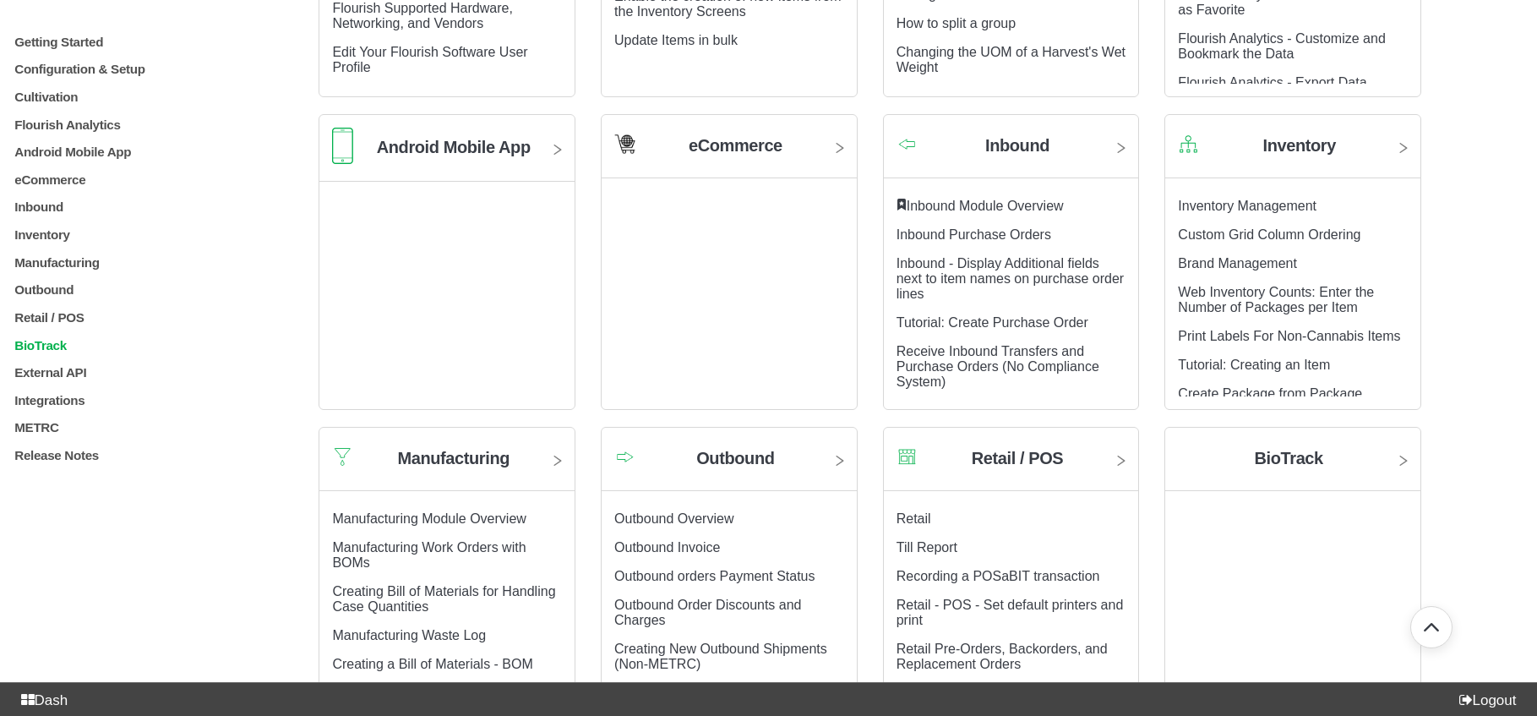
click at [41, 351] on p "BioTrack" at bounding box center [138, 344] width 251 height 14
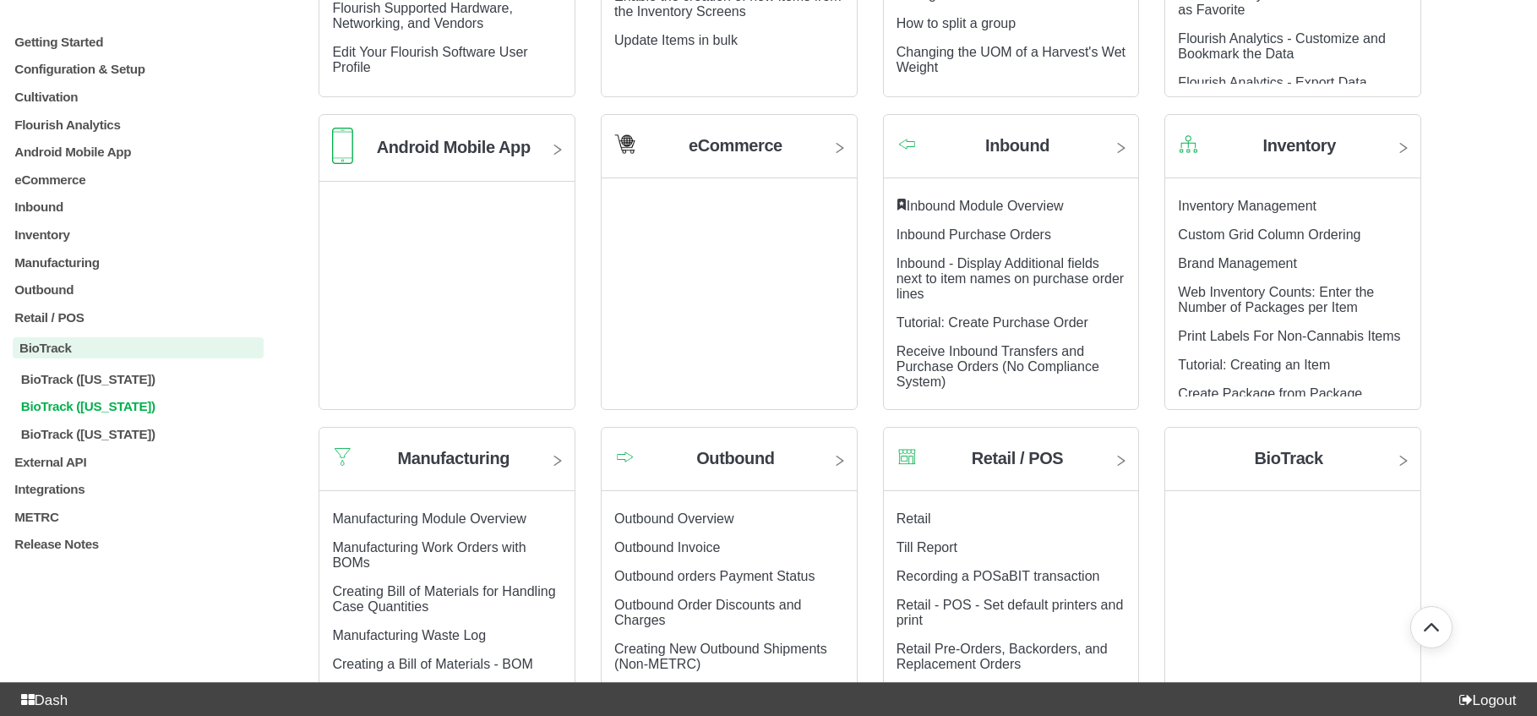
click at [59, 413] on p "BioTrack ([US_STATE])" at bounding box center [141, 406] width 245 height 14
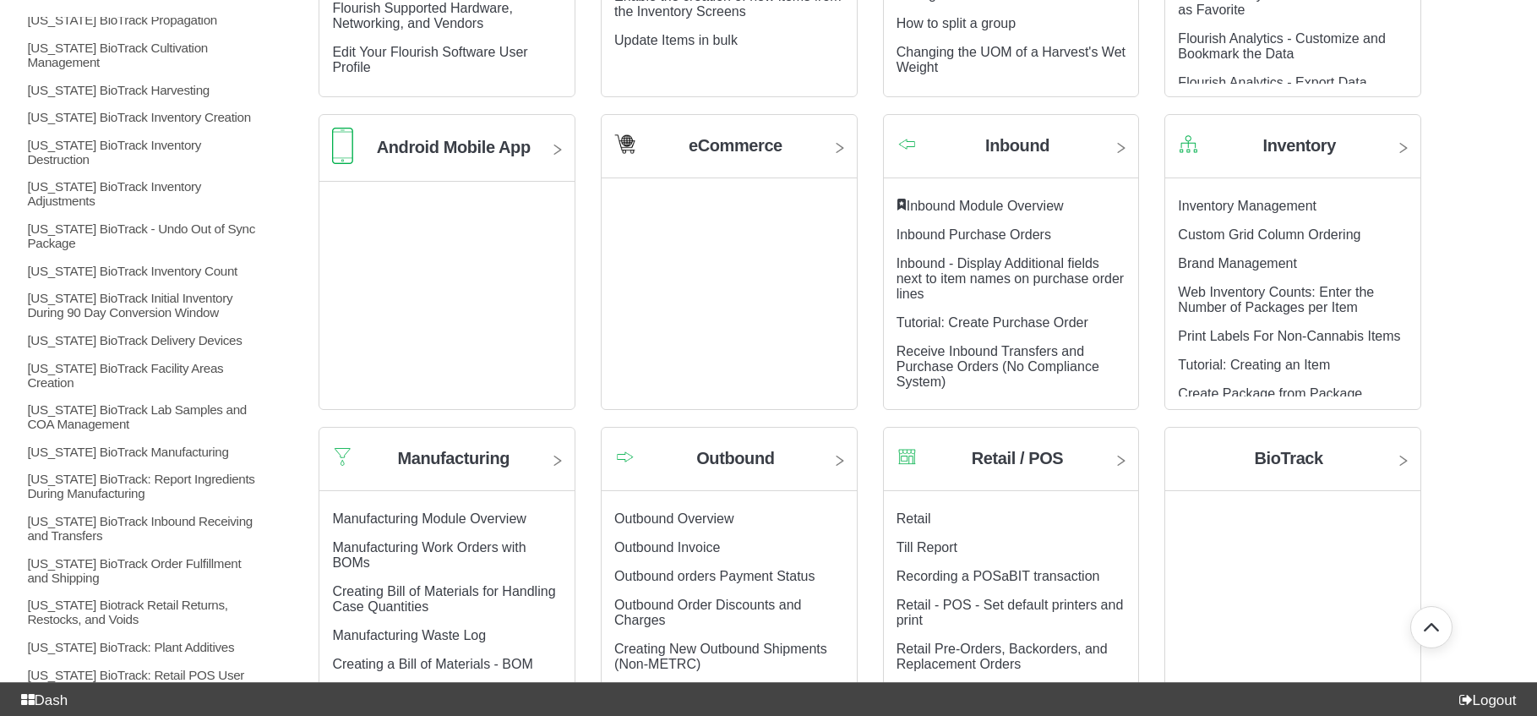
scroll to position [670, 0]
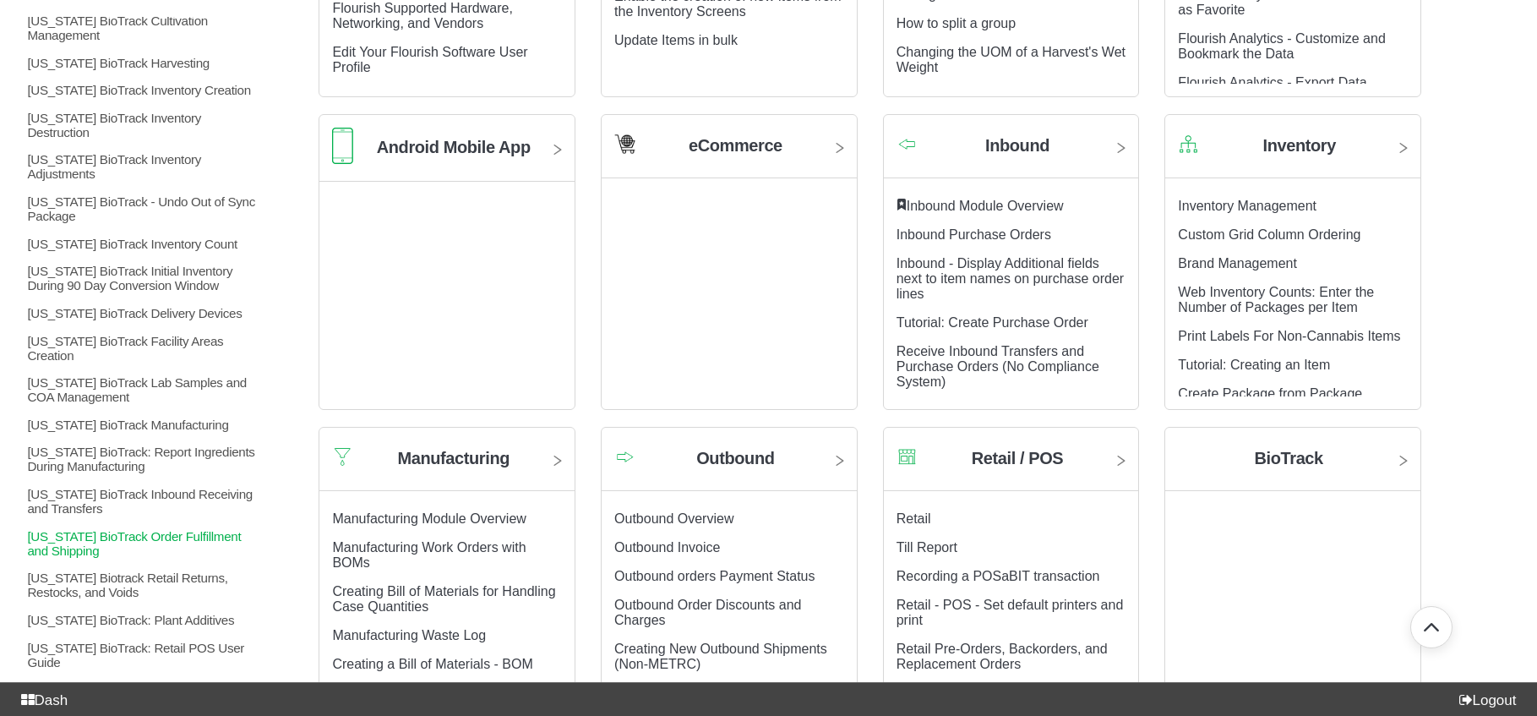
click at [129, 528] on p "[US_STATE] BioTrack Order Fulfillment and Shipping" at bounding box center [144, 542] width 238 height 29
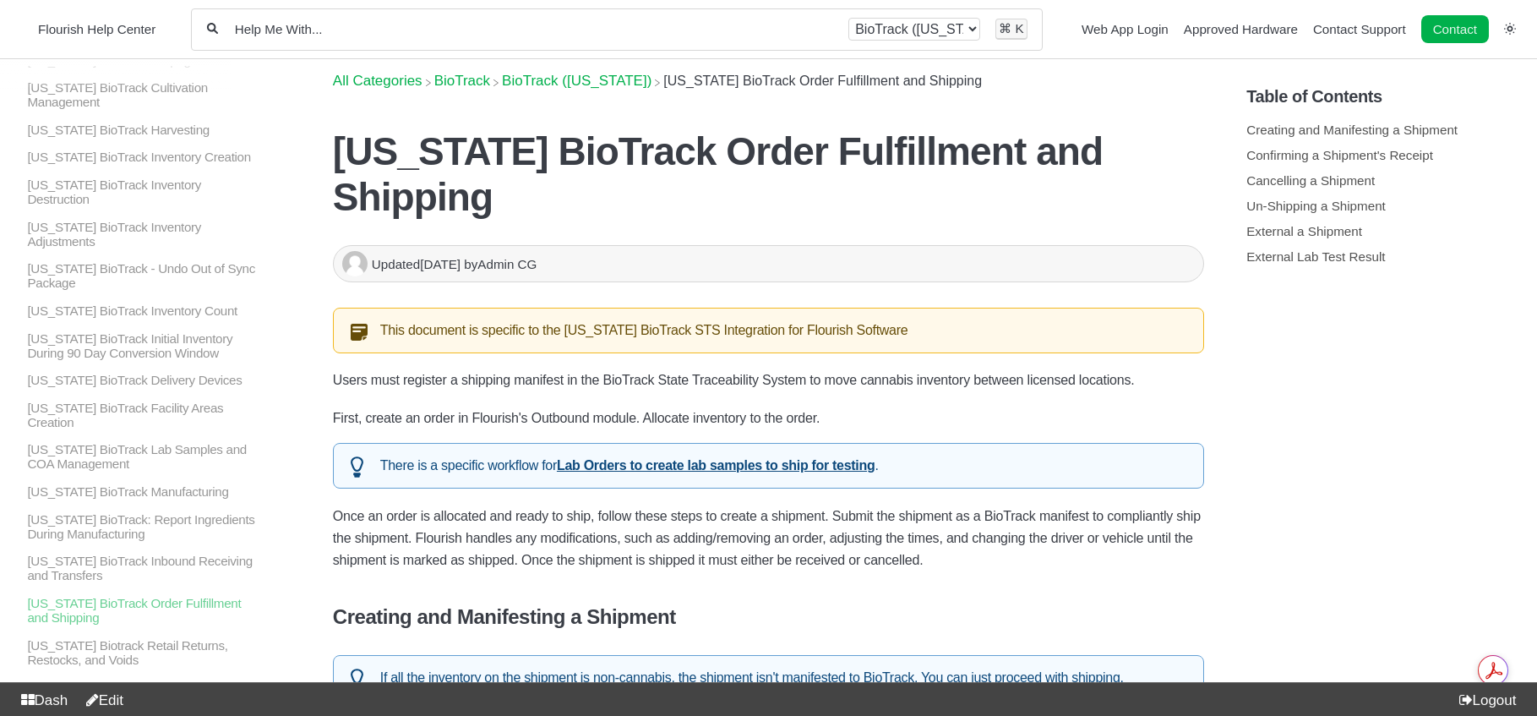
click at [413, 36] on input "Help Me With..." at bounding box center [533, 29] width 600 height 16
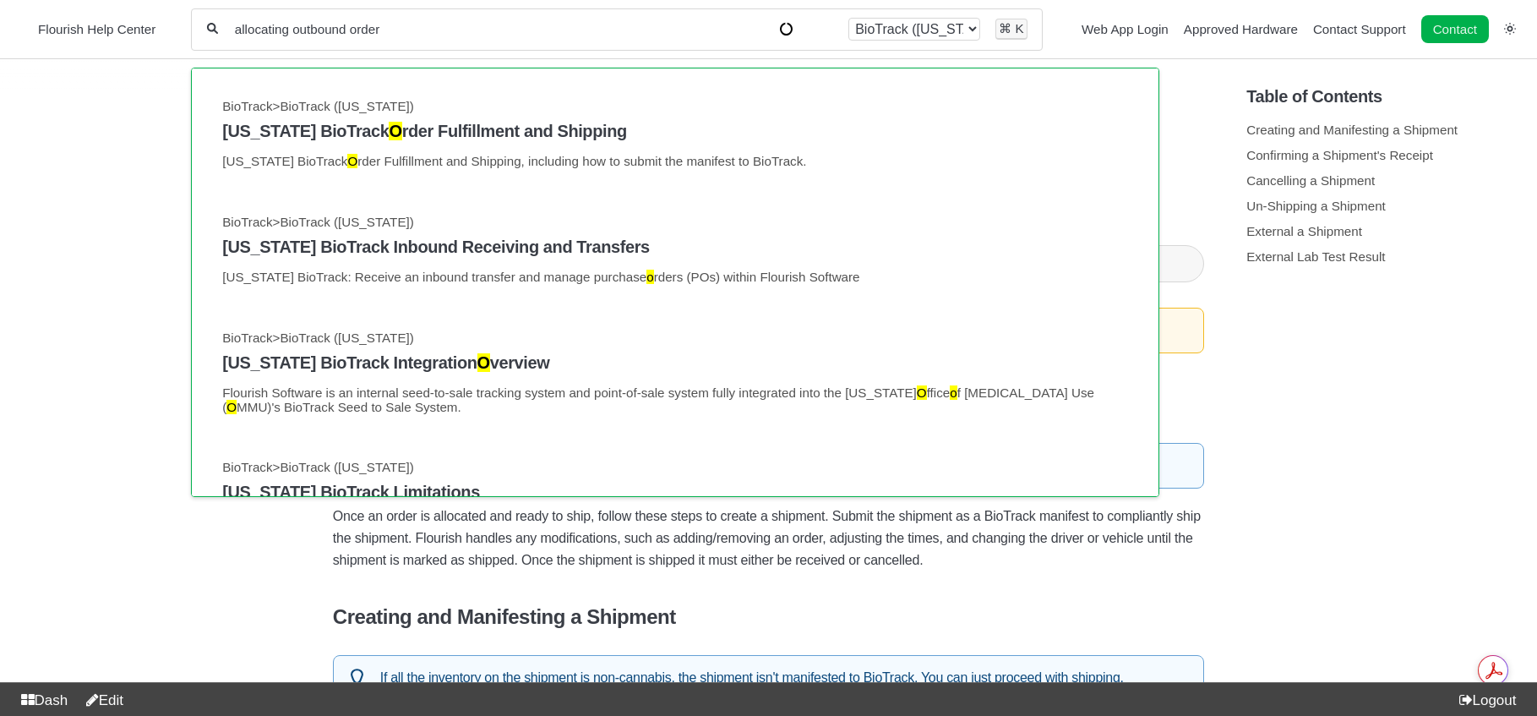
type input "allocating outbound order"
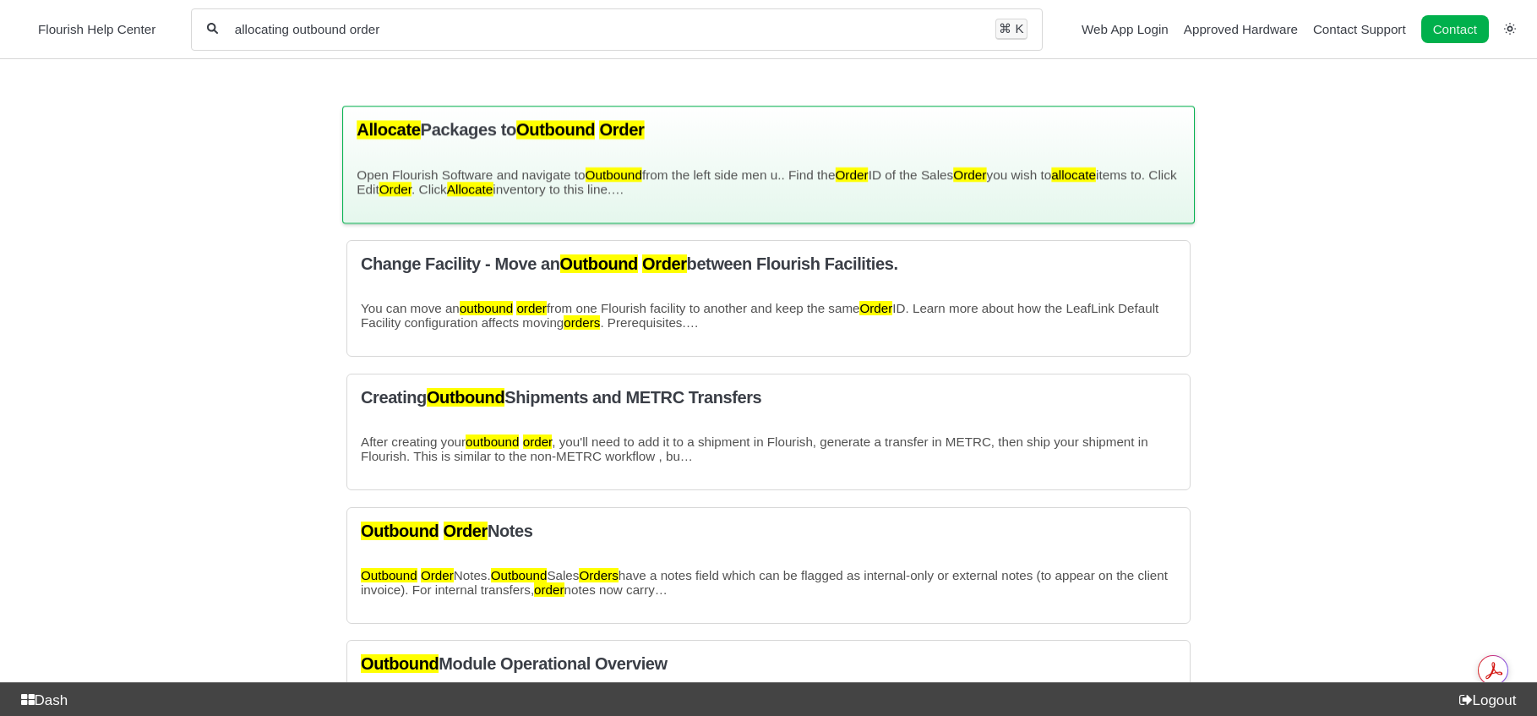
click at [431, 128] on h3 "Allocate Packages to Outbound Order" at bounding box center [769, 129] width 824 height 19
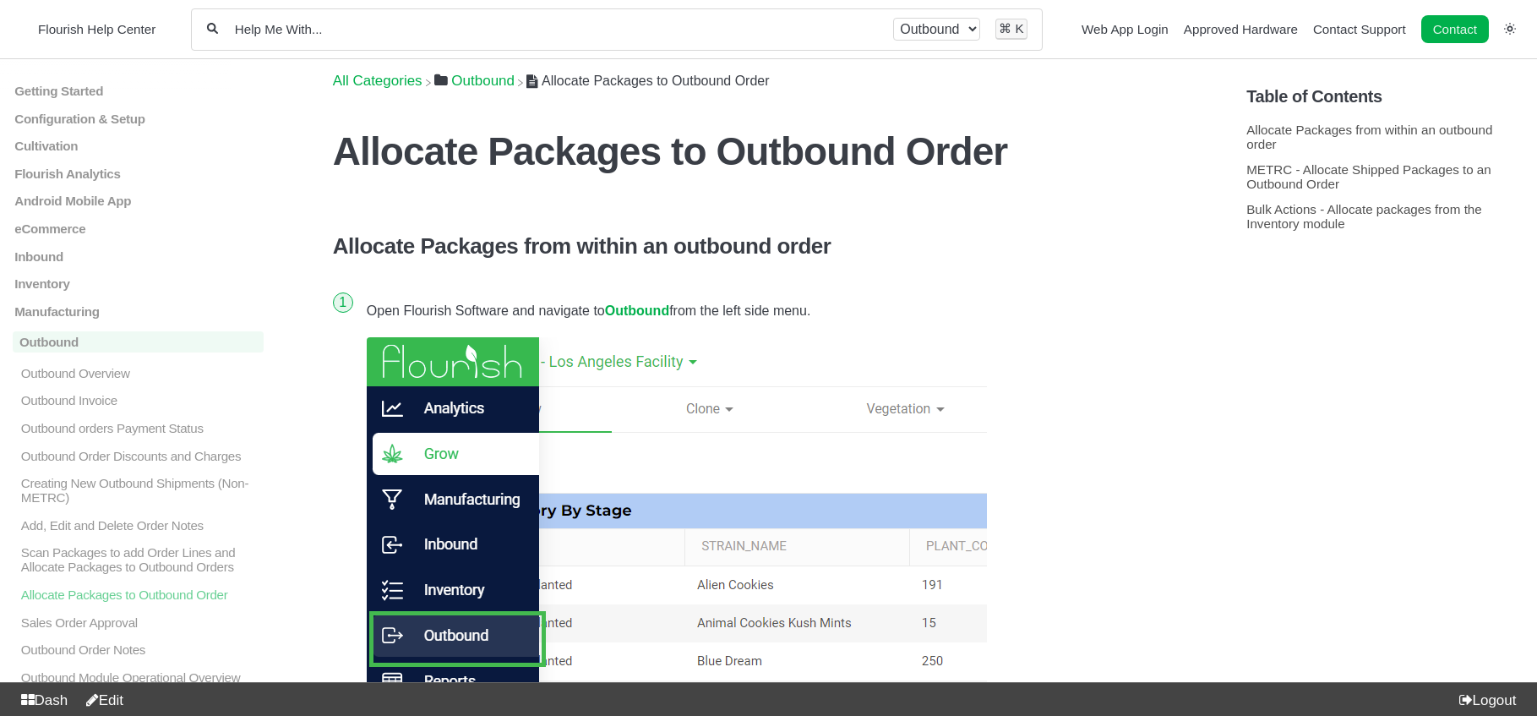
click at [625, 41] on div "All categories Outbound ⌘ K" at bounding box center [617, 29] width 852 height 42
click at [621, 38] on div "All categories Outbound ⌘ K" at bounding box center [617, 29] width 852 height 42
click at [580, 19] on div "All categories Outbound ⌘ K" at bounding box center [617, 29] width 852 height 42
click at [569, 30] on input "Help Me With..." at bounding box center [555, 29] width 645 height 16
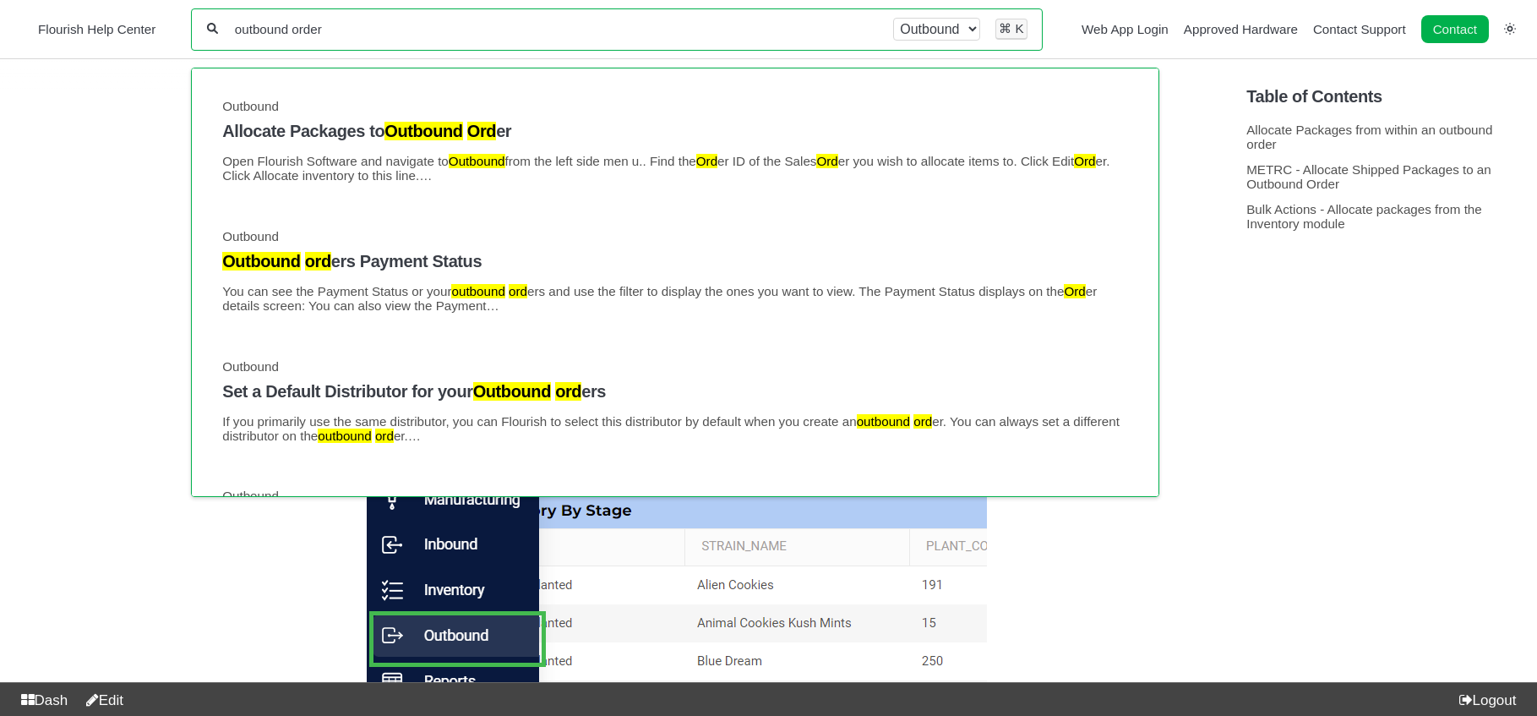
type input "outbound order"
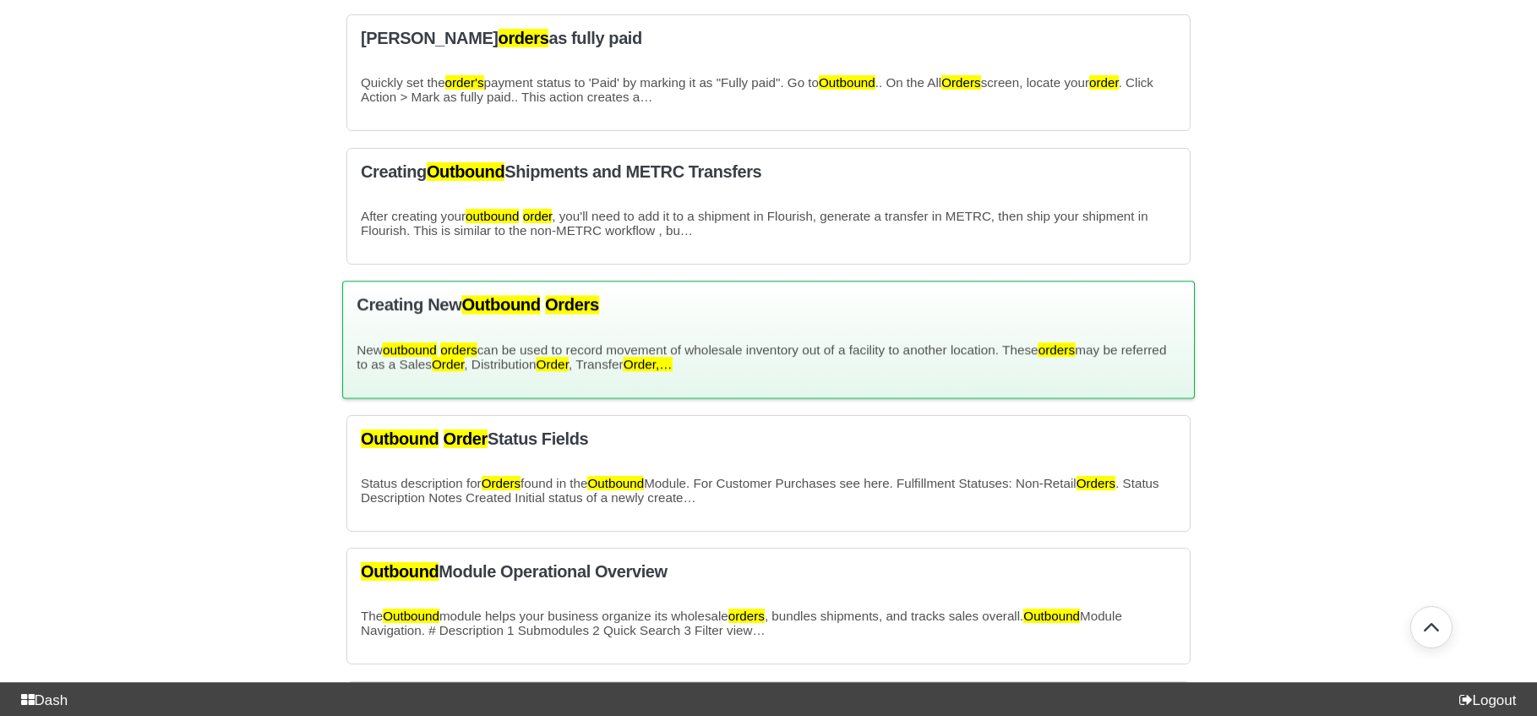
scroll to position [888, 0]
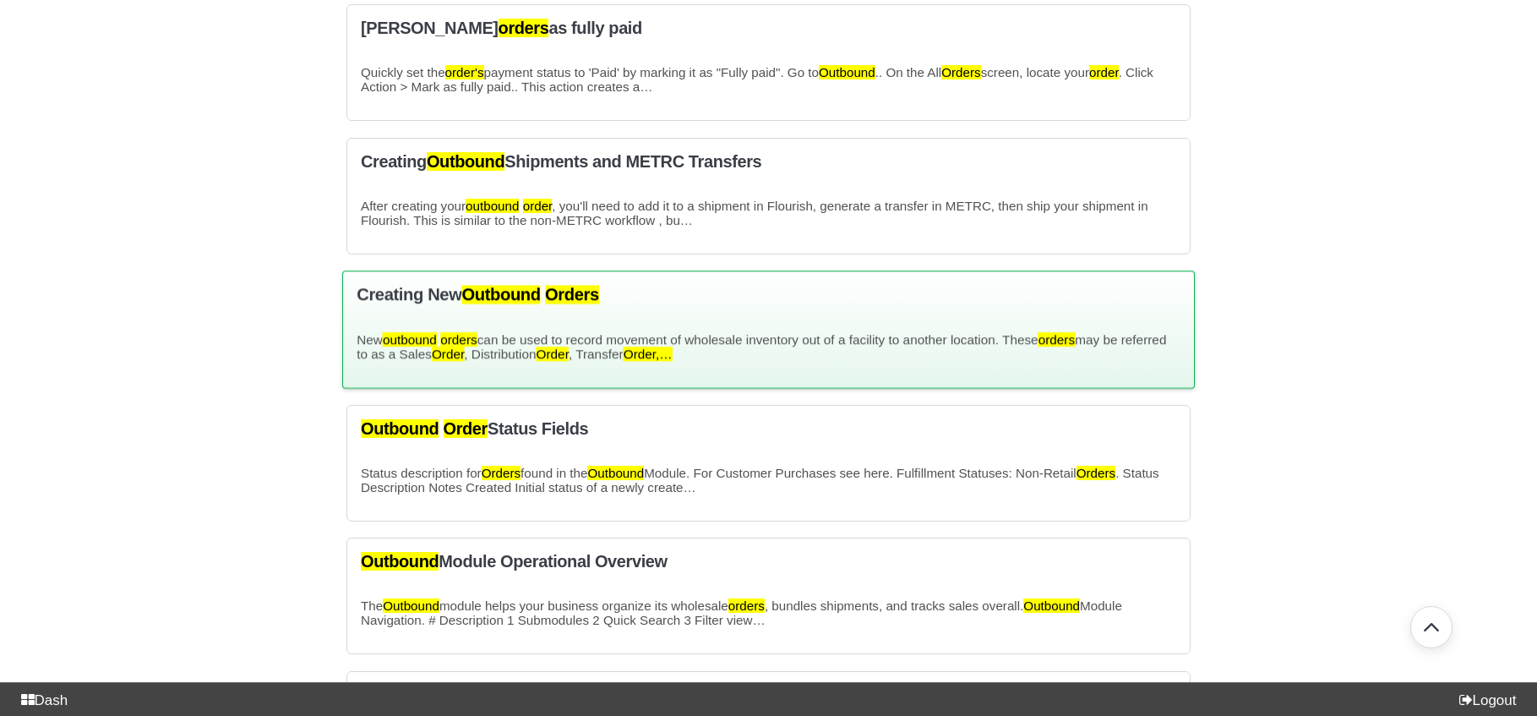
click at [461, 304] on h3 "Creating New Outbound Orders" at bounding box center [769, 294] width 824 height 19
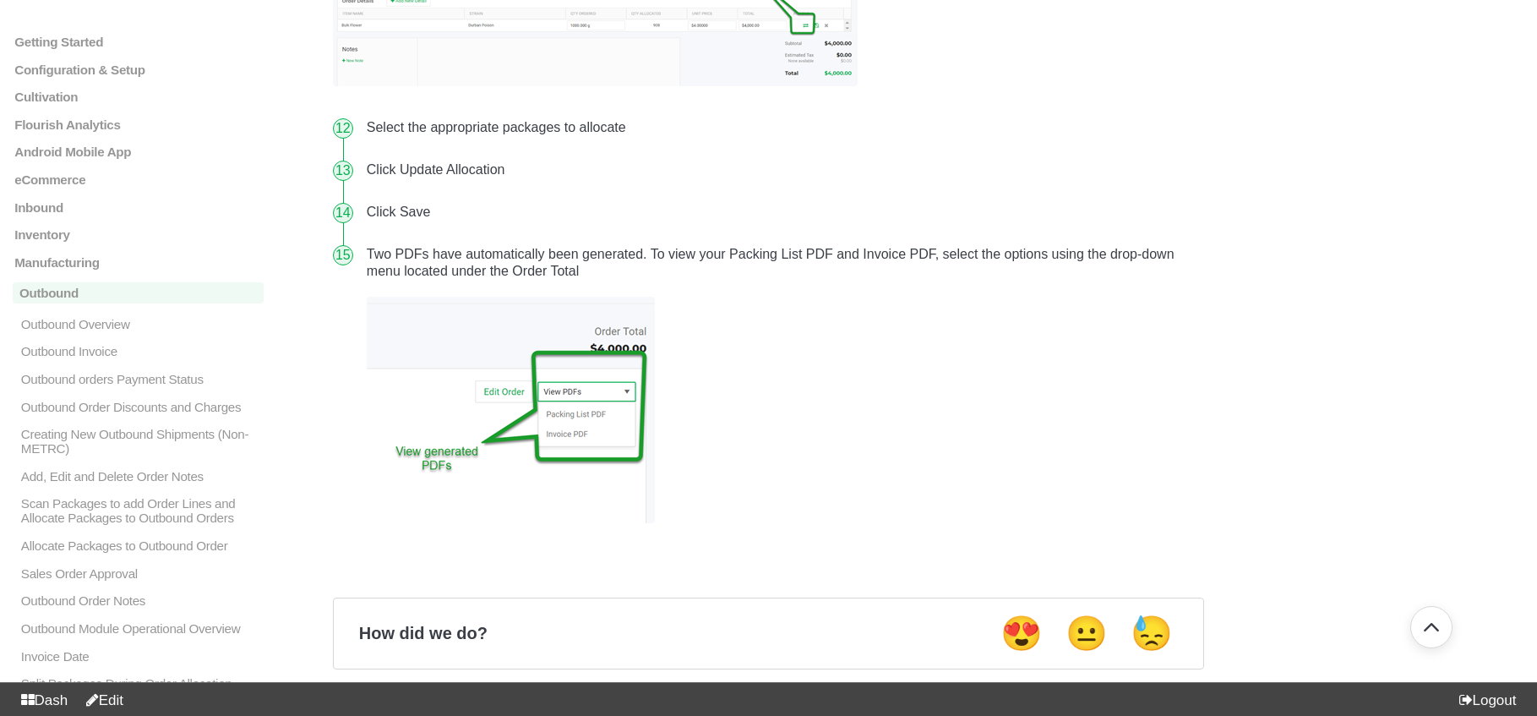
scroll to position [1909, 0]
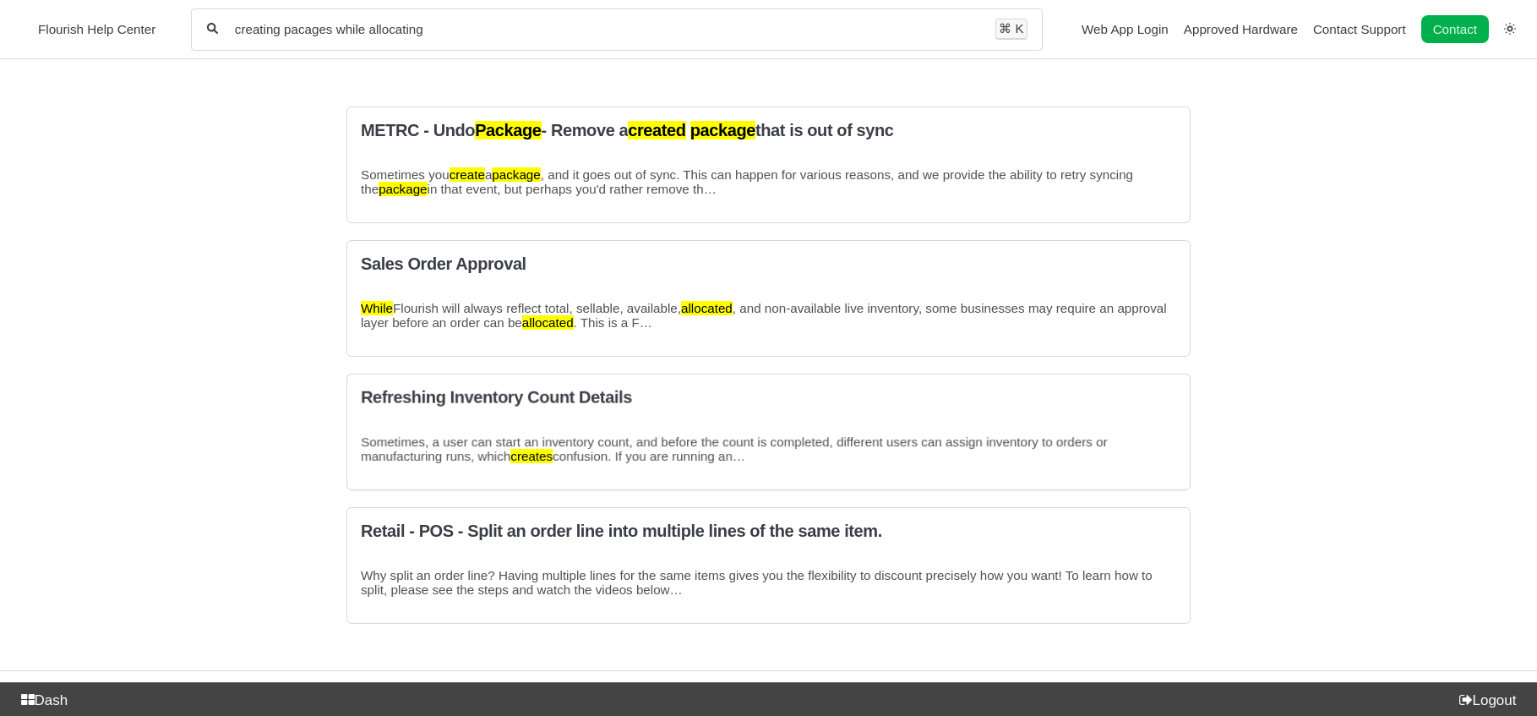
click at [319, 30] on input "creating pacages while allocating" at bounding box center [606, 29] width 747 height 16
click at [314, 32] on input "creating pacages while allocating" at bounding box center [606, 29] width 747 height 16
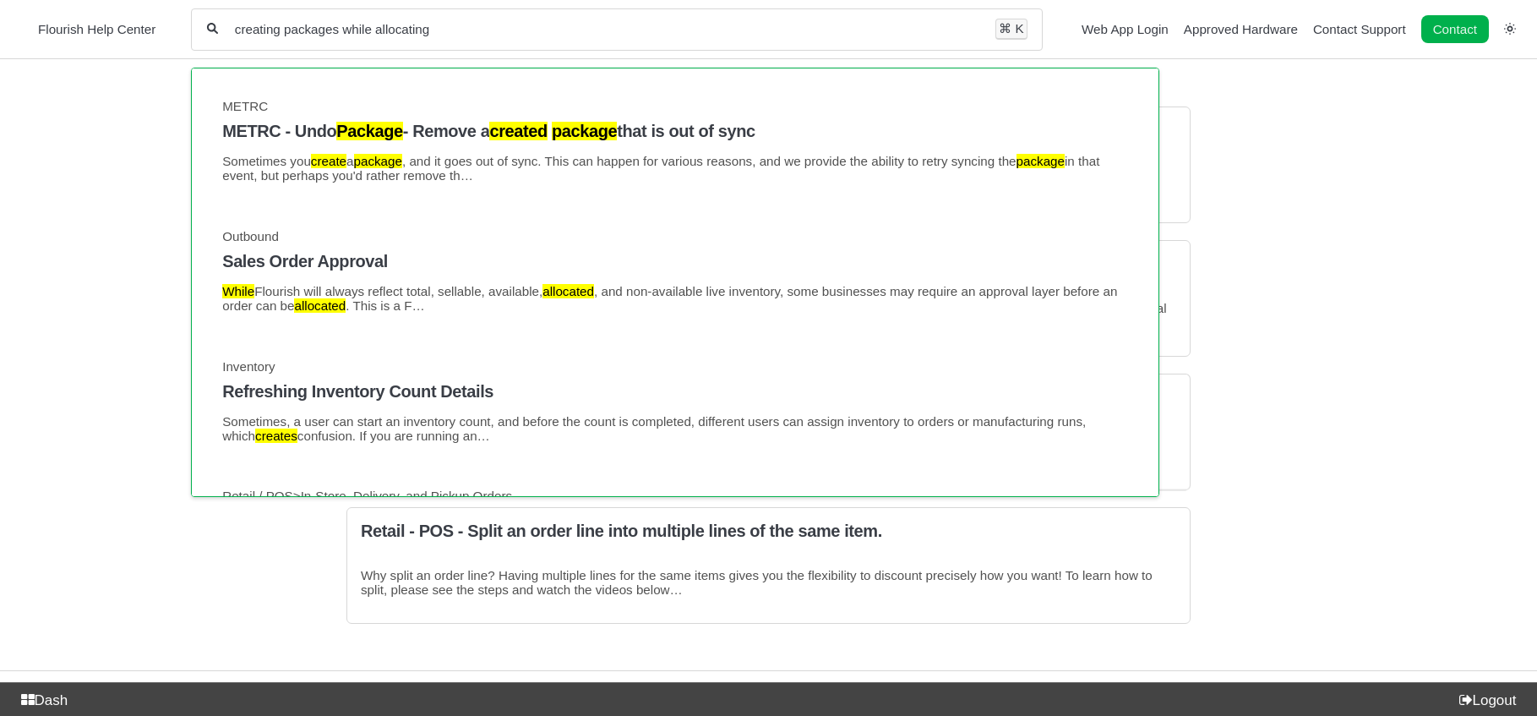
type input "creating packages while allocating"
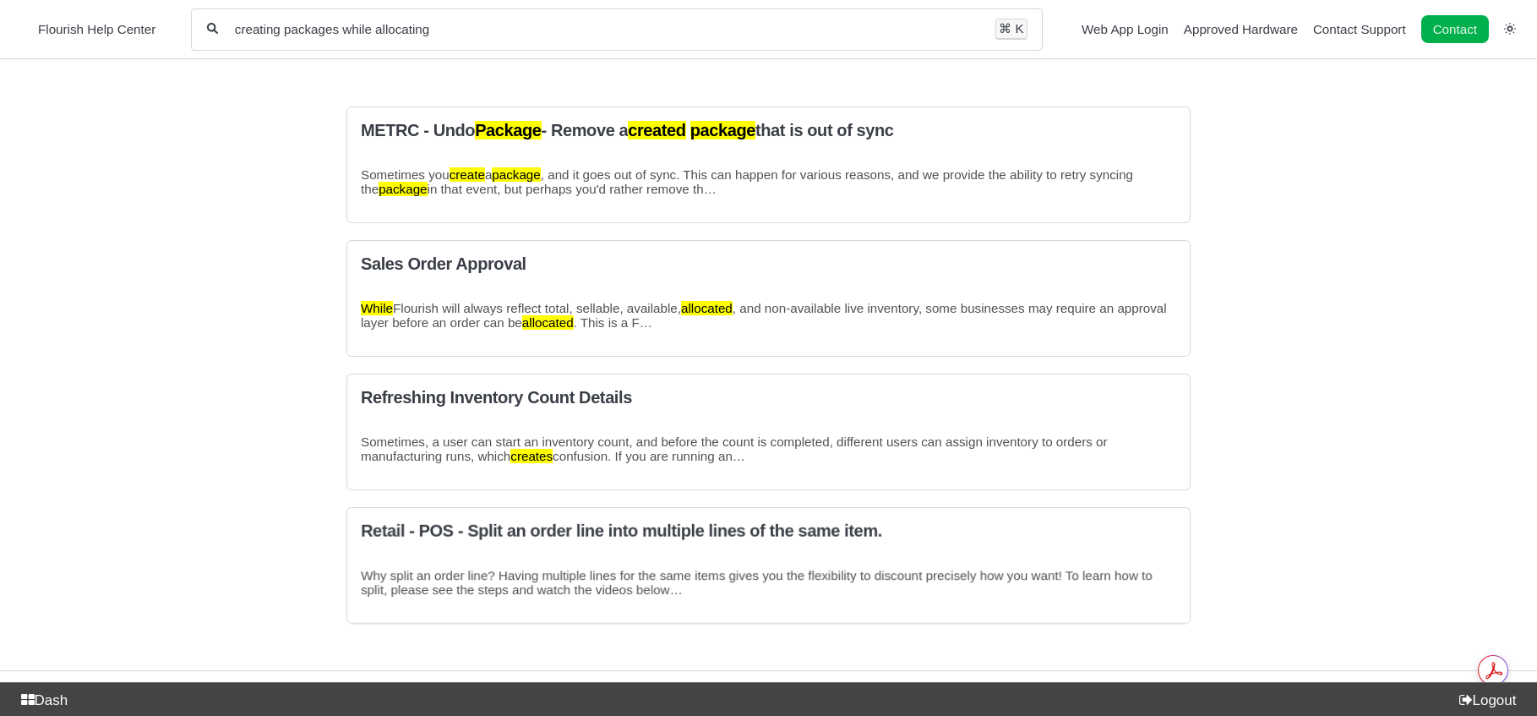
drag, startPoint x: 462, startPoint y: 25, endPoint x: 409, endPoint y: 28, distance: 53.3
click at [409, 28] on input "creating packages while allocating" at bounding box center [606, 29] width 747 height 16
drag, startPoint x: 436, startPoint y: 33, endPoint x: 237, endPoint y: 30, distance: 198.5
click at [237, 30] on input "creating packages while allocating" at bounding box center [606, 29] width 747 height 16
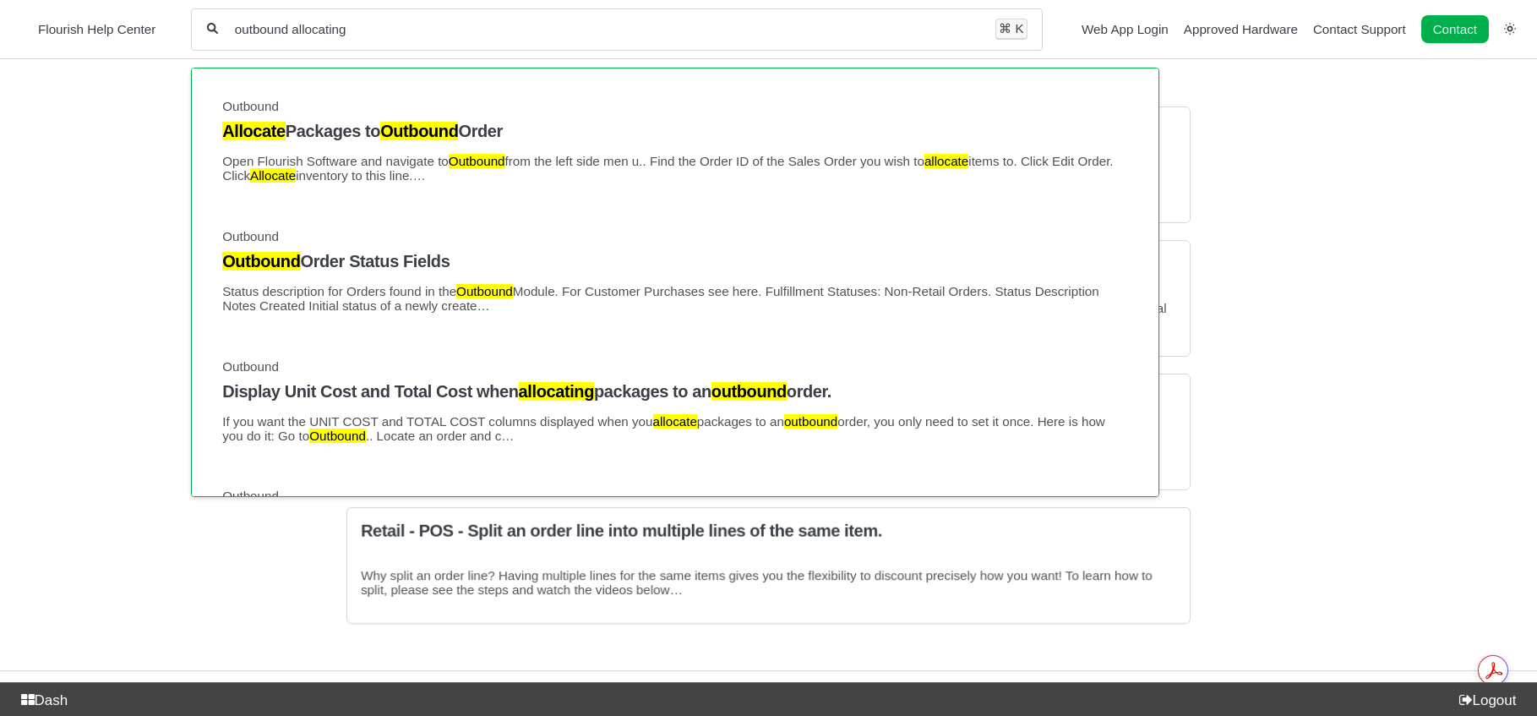
type input "outbound allocating"
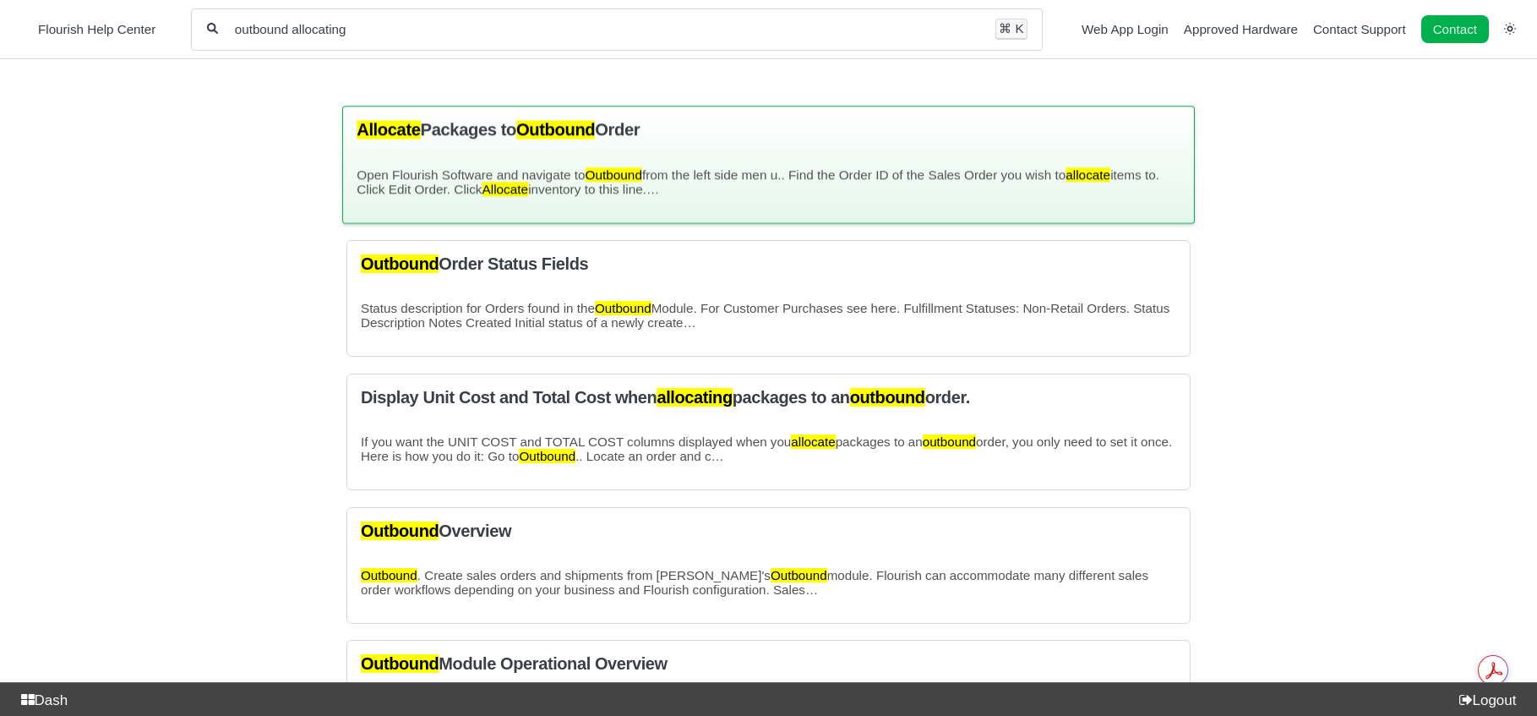
click at [502, 141] on div "Allocate Packages to Outbound Order Open Flourish Software and navigate to Outb…" at bounding box center [768, 164] width 852 height 117
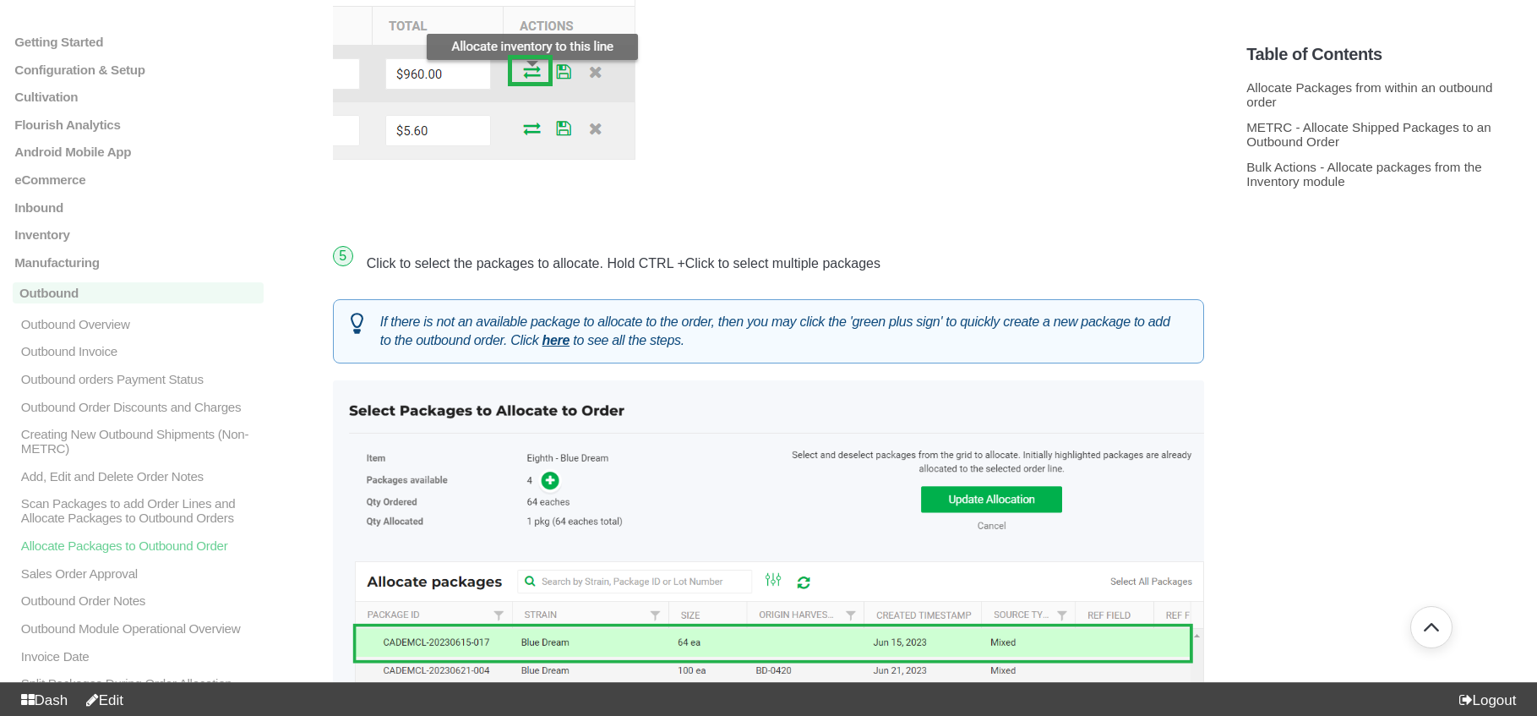
scroll to position [1939, 0]
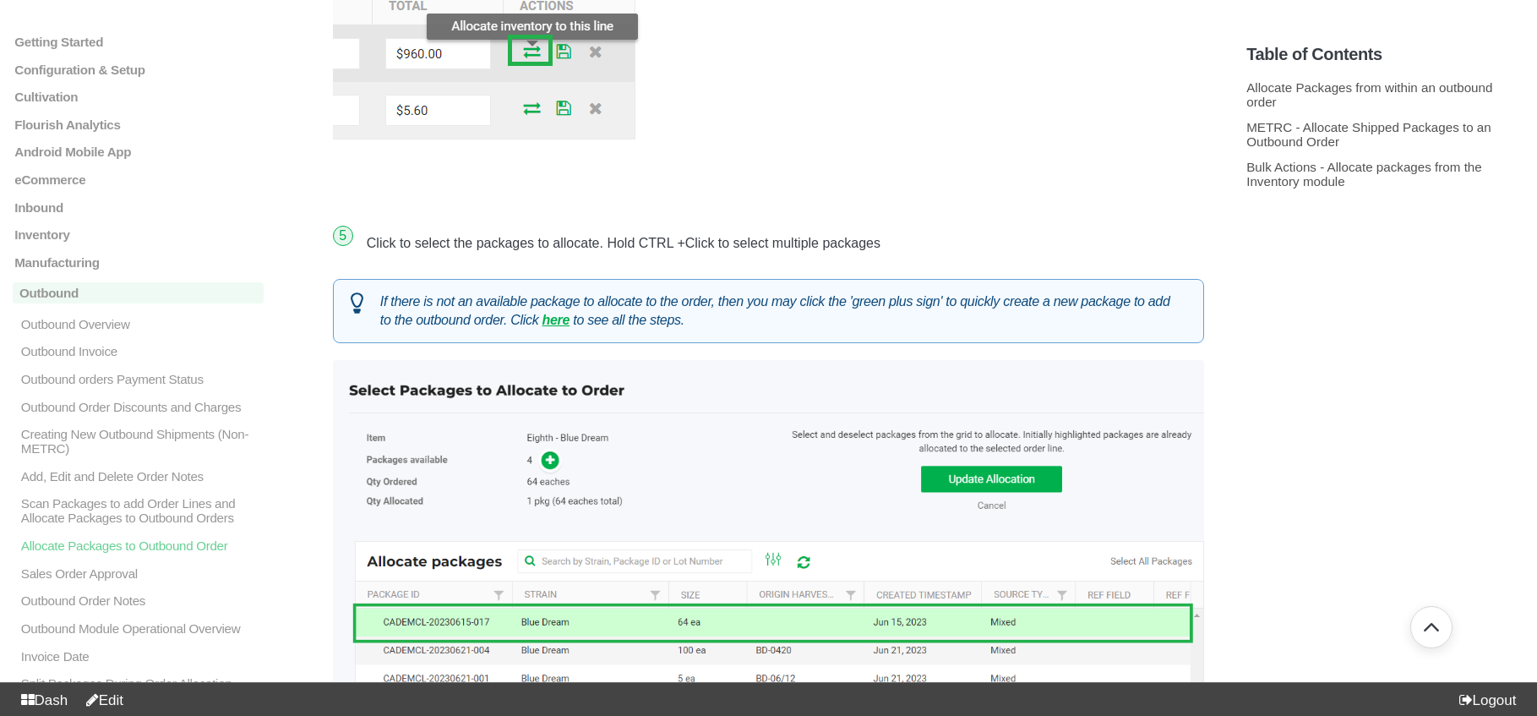
click at [570, 321] on em "here" at bounding box center [556, 320] width 28 height 14
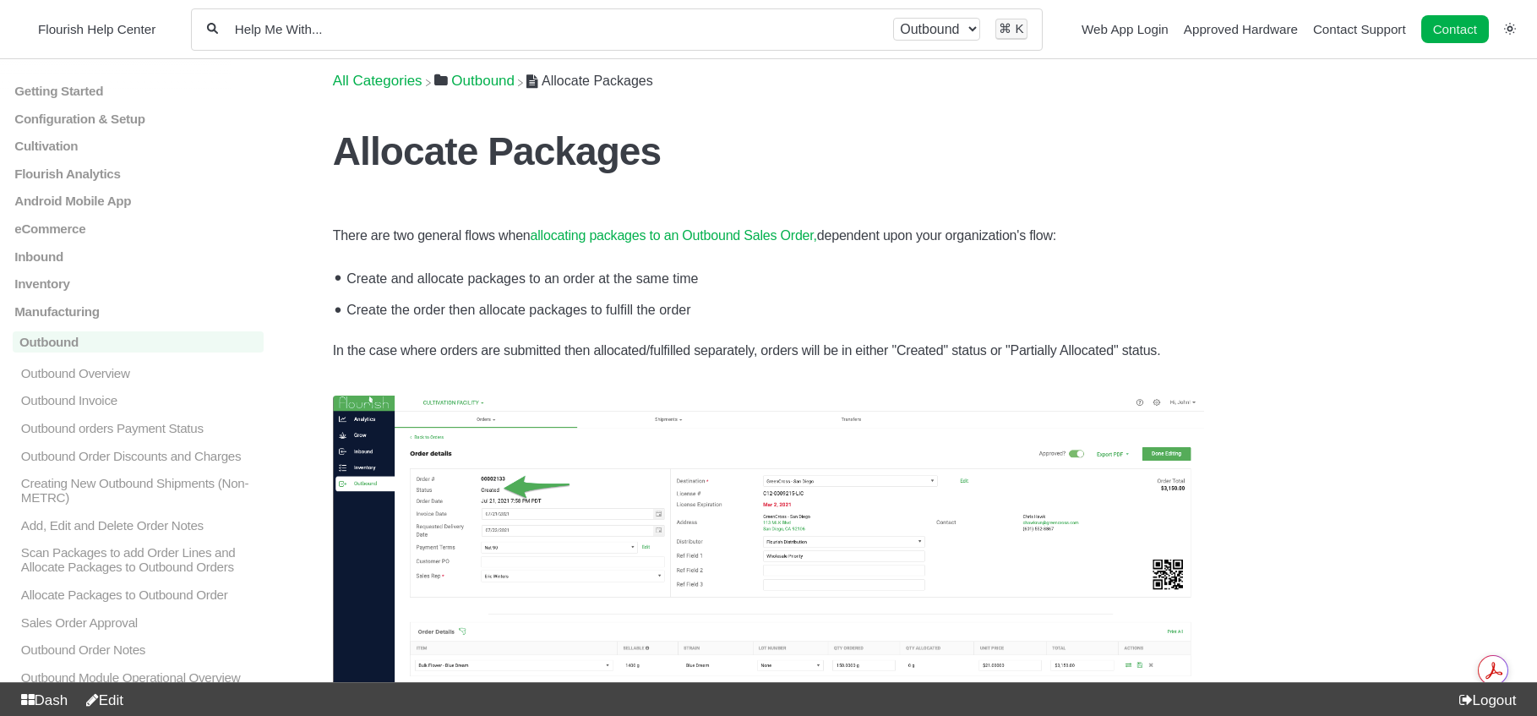
click at [123, 692] on link "Edit" at bounding box center [101, 700] width 45 height 16
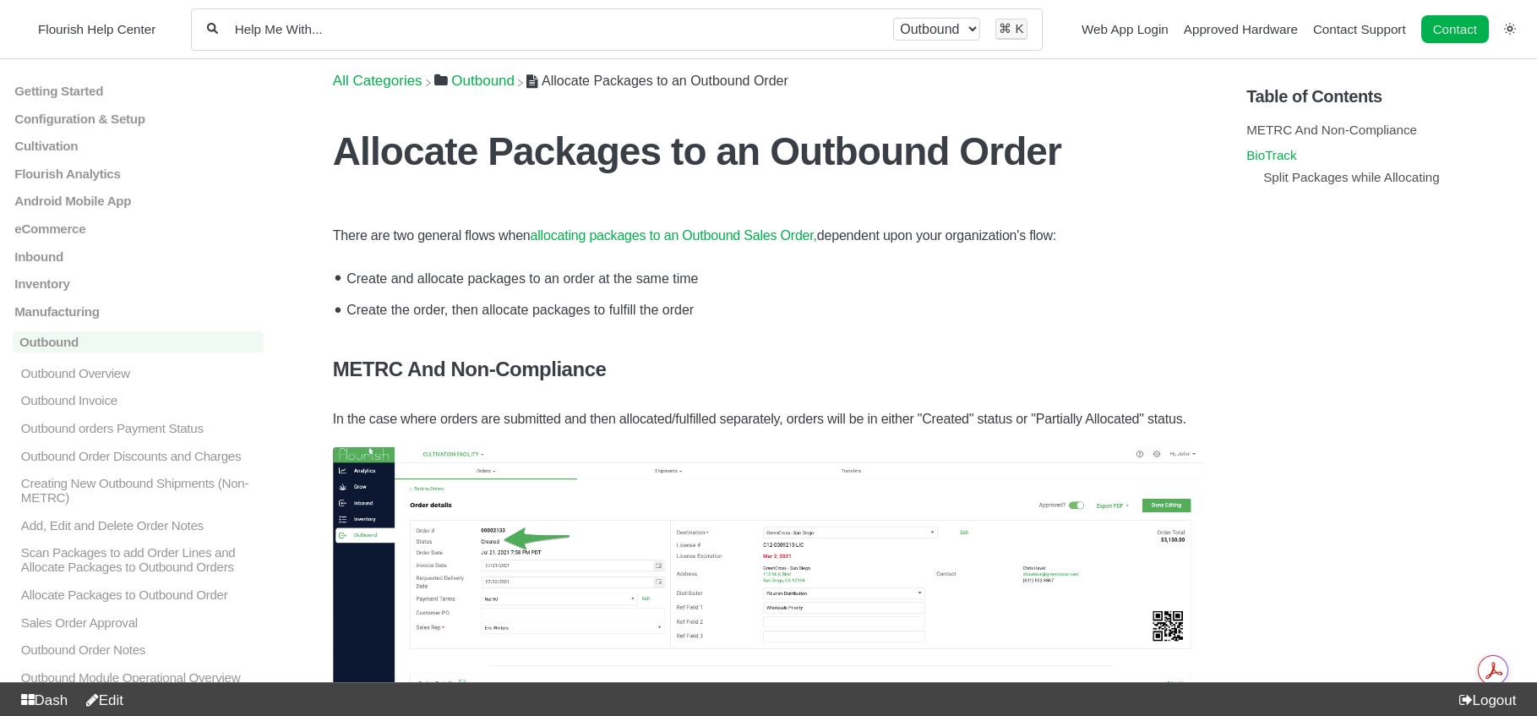
click at [1286, 150] on link "BioTrack" at bounding box center [1271, 155] width 50 height 14
